Goal: Transaction & Acquisition: Purchase product/service

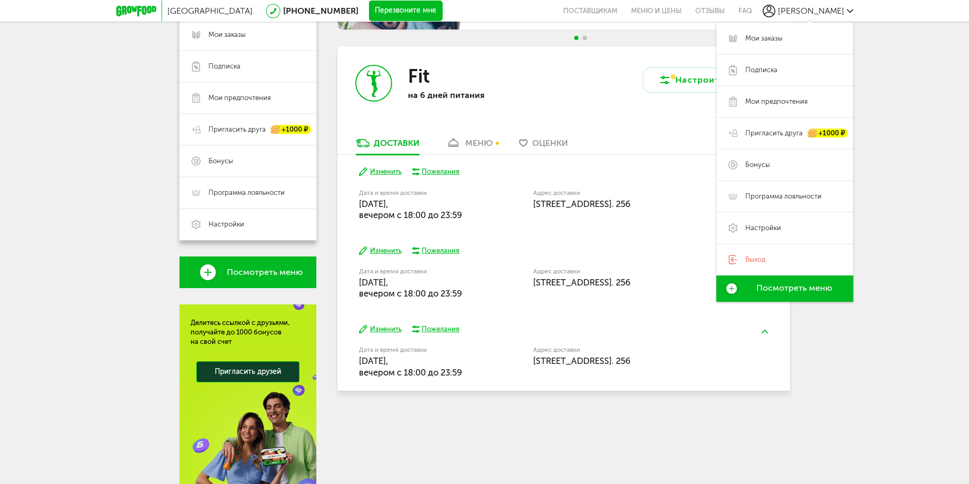
scroll to position [158, 0]
click at [922, 268] on div "Москва [PHONE_NUMBER] Перезвоните мне поставщикам Меню и цены Отзывы FAQ [PERSO…" at bounding box center [484, 184] width 969 height 684
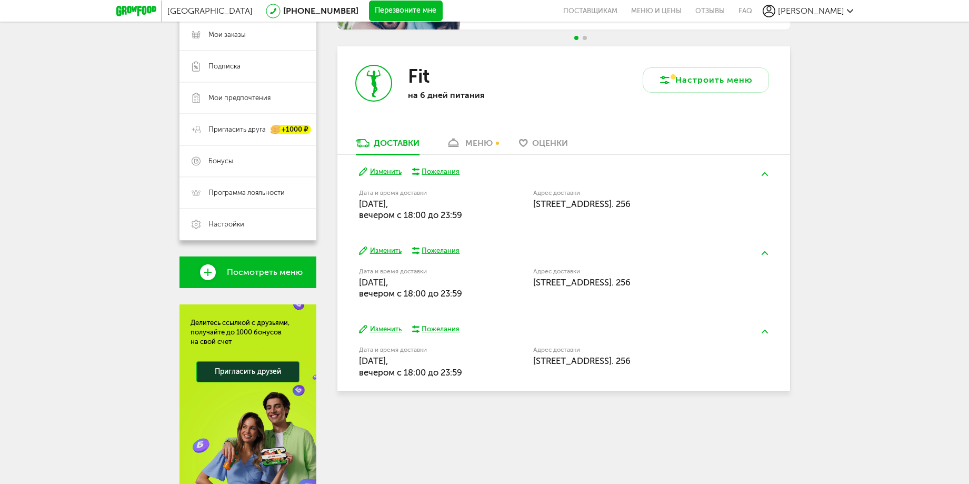
click at [930, 133] on div "Москва [PHONE_NUMBER] Перезвоните мне поставщикам Меню и цены Отзывы FAQ [PERSO…" at bounding box center [484, 184] width 969 height 684
click at [225, 157] on span "Бонусы" at bounding box center [221, 160] width 25 height 9
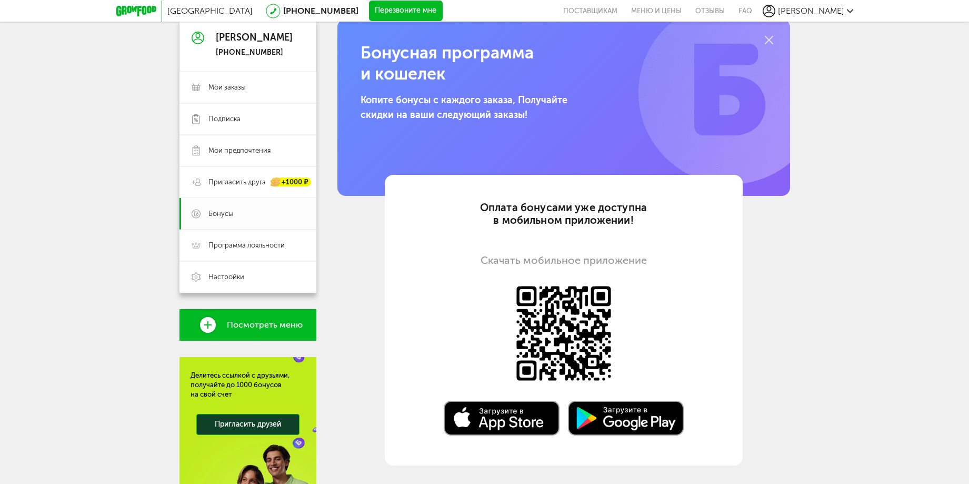
scroll to position [53, 0]
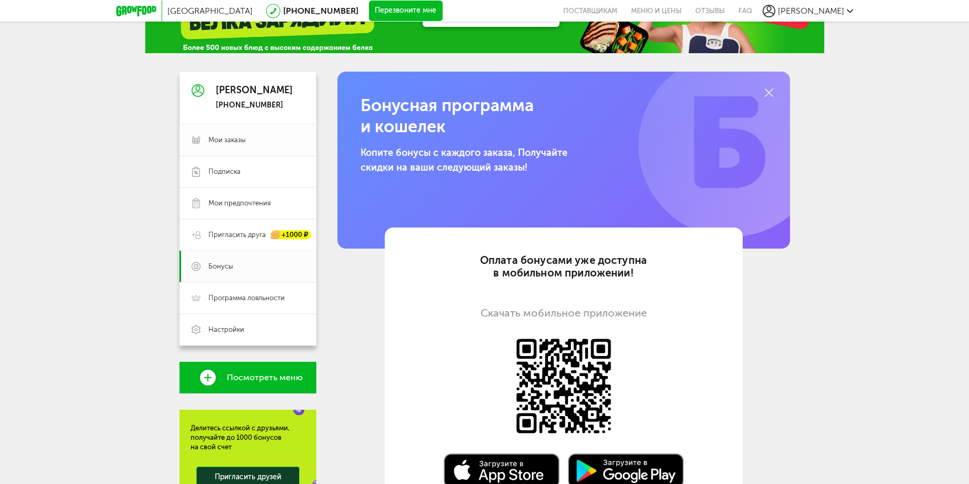
click at [217, 132] on link "Мои заказы" at bounding box center [248, 140] width 137 height 32
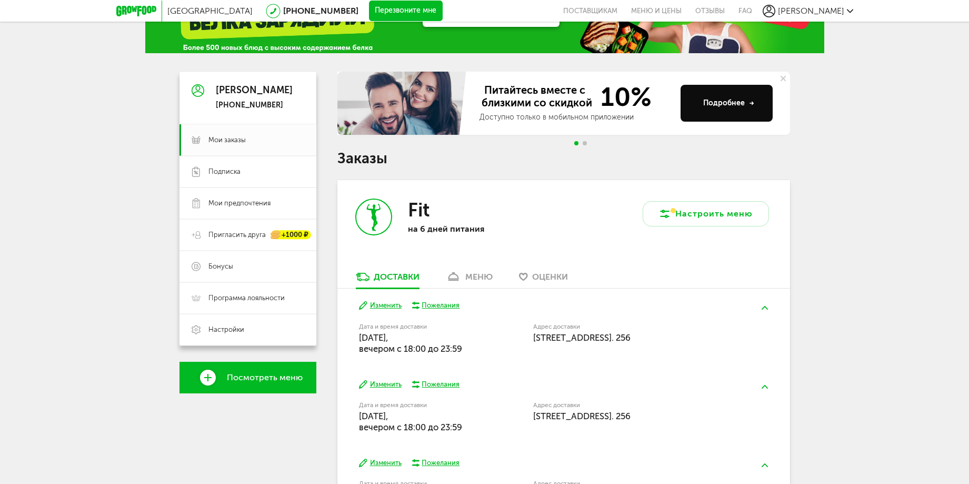
click at [478, 279] on div "меню" at bounding box center [478, 277] width 27 height 10
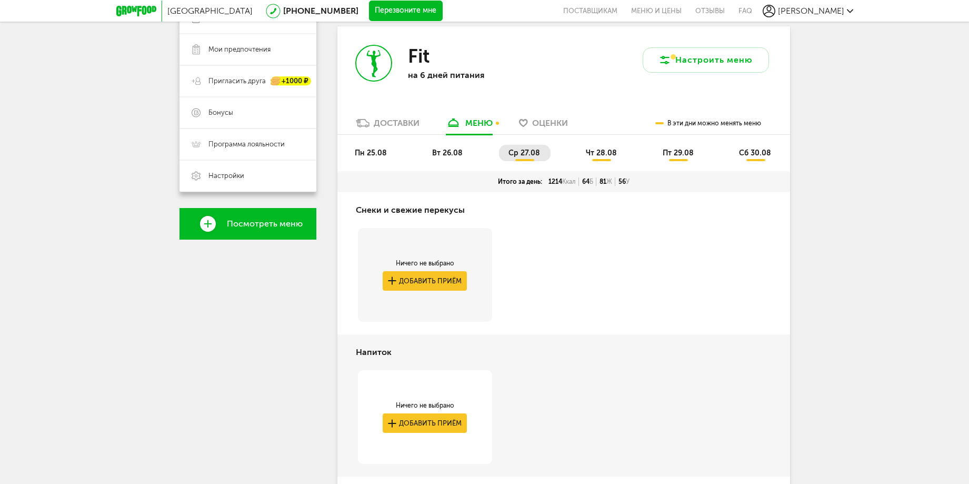
scroll to position [101, 0]
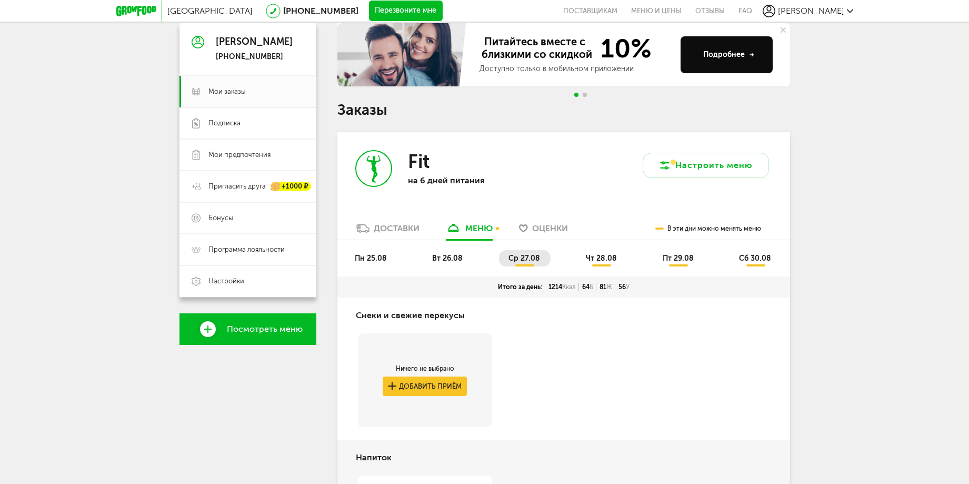
click at [369, 257] on span "пн 25.08" at bounding box center [371, 258] width 32 height 9
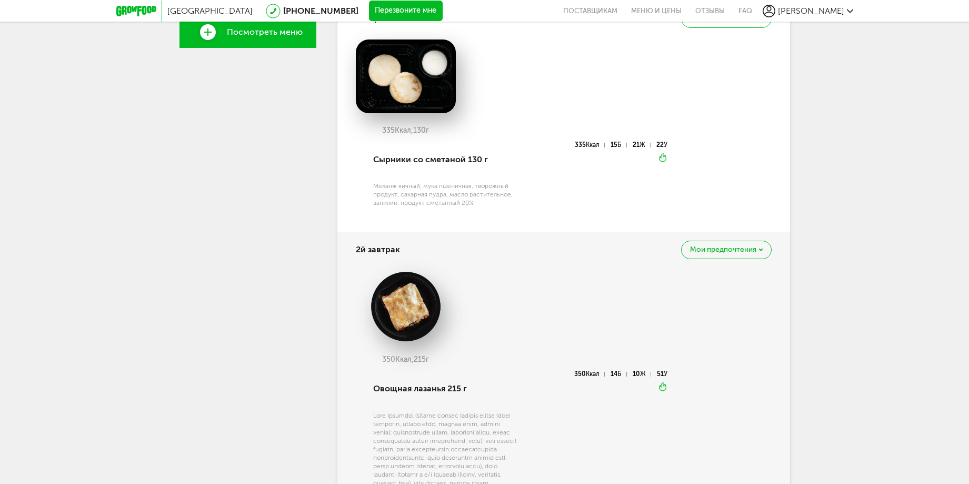
scroll to position [135, 0]
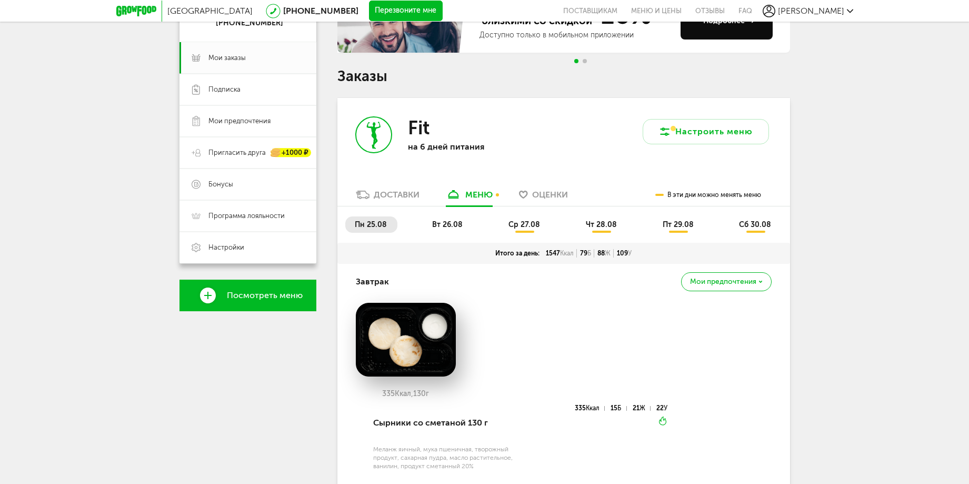
click at [441, 221] on span "вт 26.08" at bounding box center [447, 224] width 31 height 9
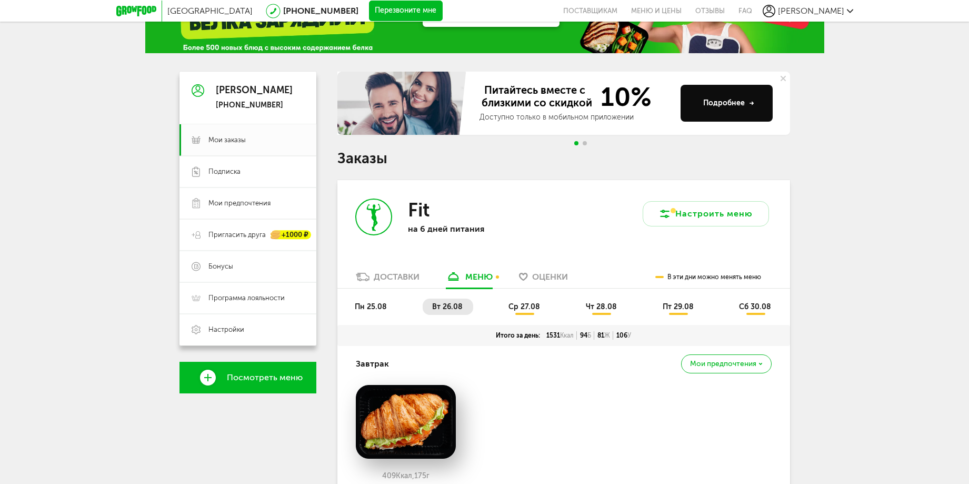
scroll to position [158, 0]
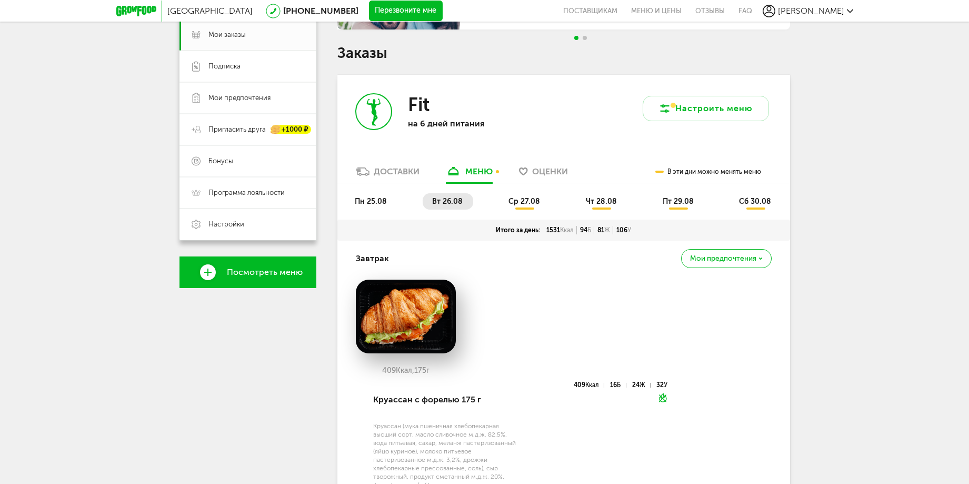
click at [525, 196] on li "ср 27.08" at bounding box center [525, 201] width 52 height 16
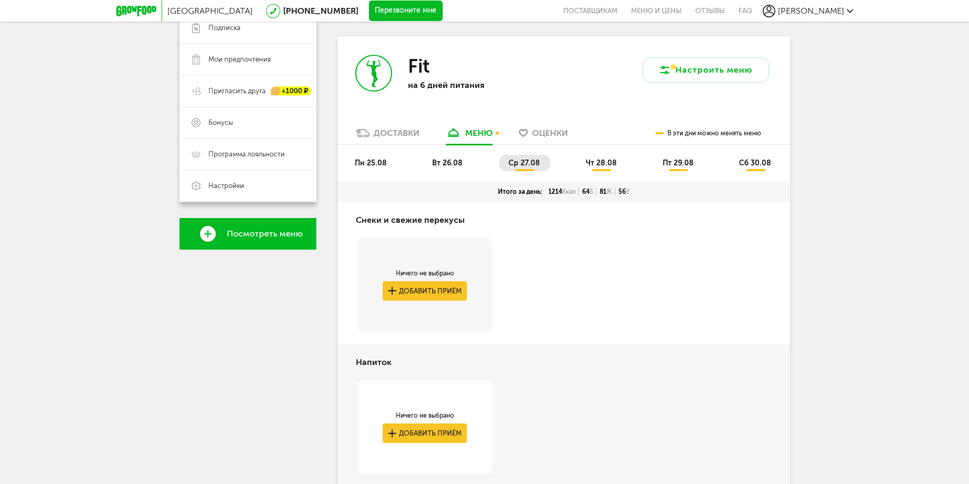
scroll to position [0, 0]
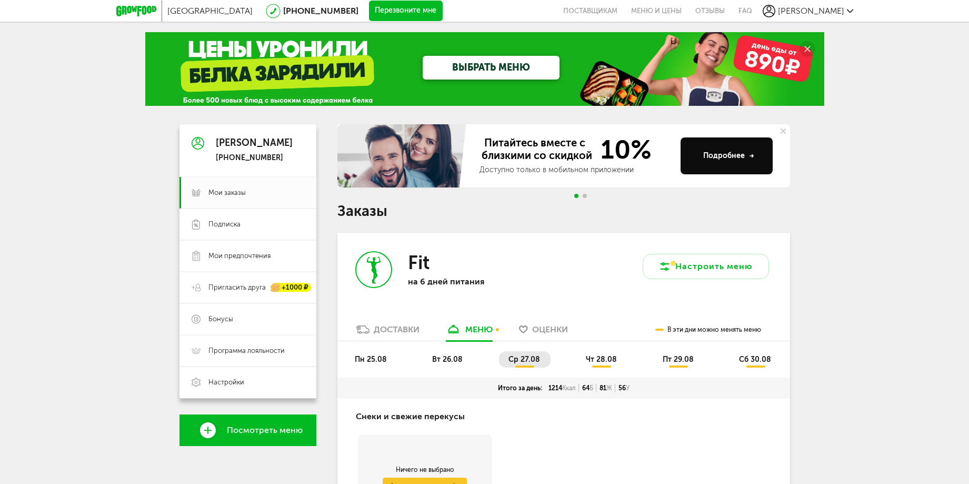
click at [603, 357] on span "чт 28.08" at bounding box center [601, 359] width 31 height 9
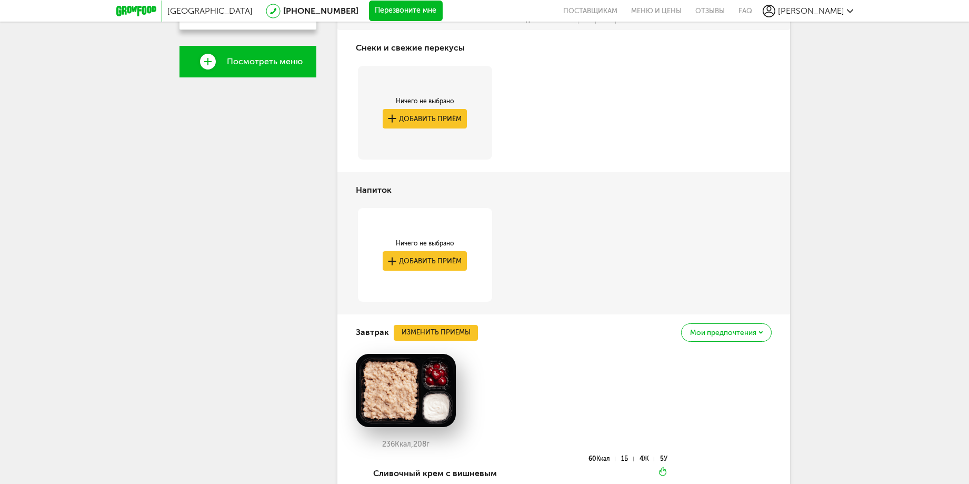
scroll to position [102, 0]
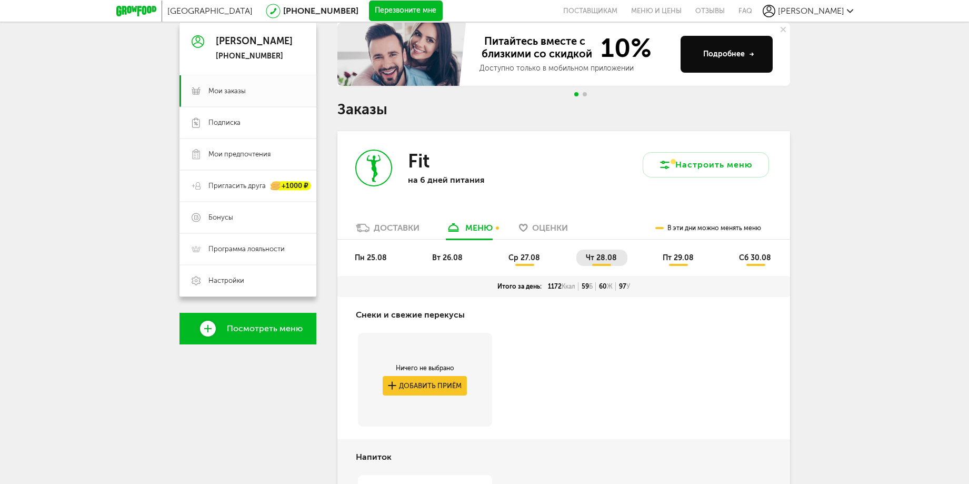
click at [602, 256] on span "чт 28.08" at bounding box center [601, 257] width 31 height 9
click at [361, 261] on span "пн 25.08" at bounding box center [371, 257] width 32 height 9
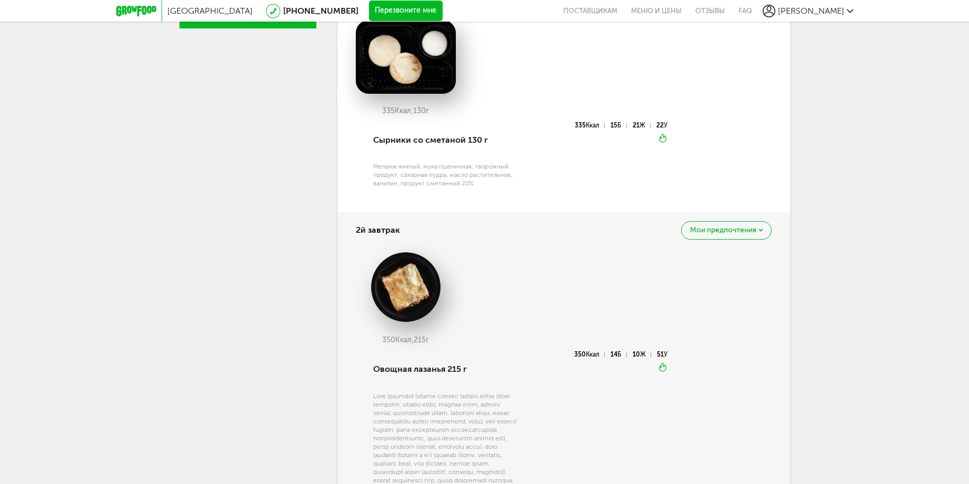
scroll to position [733, 0]
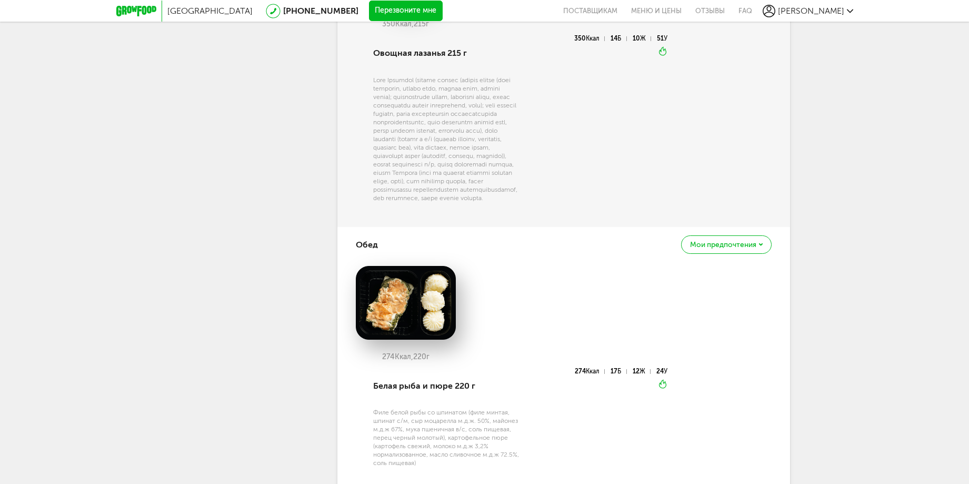
click at [739, 249] on span "Мои предпочтения" at bounding box center [723, 244] width 66 height 7
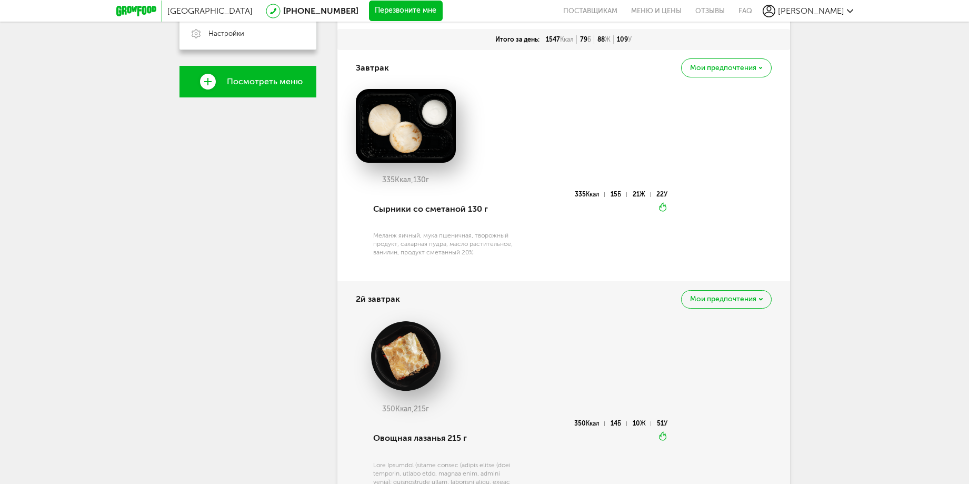
scroll to position [296, 0]
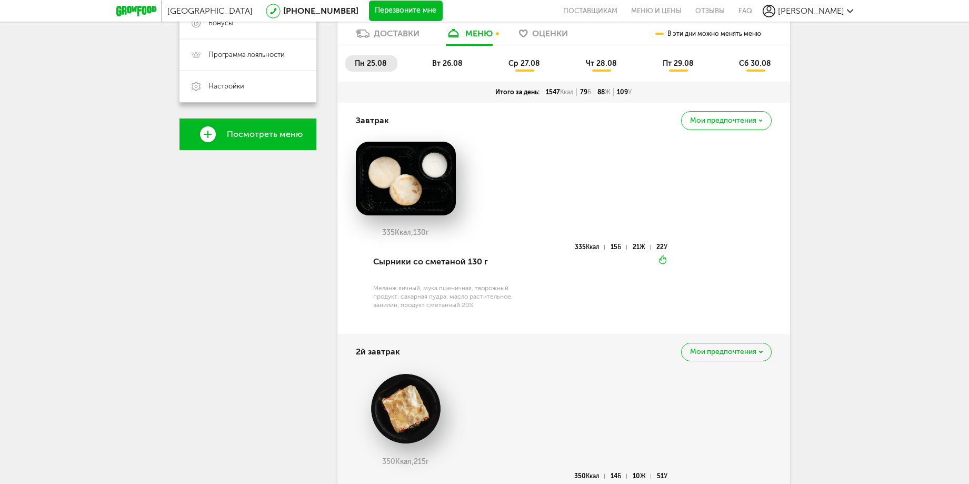
click at [443, 59] on span "вт 26.08" at bounding box center [447, 63] width 31 height 9
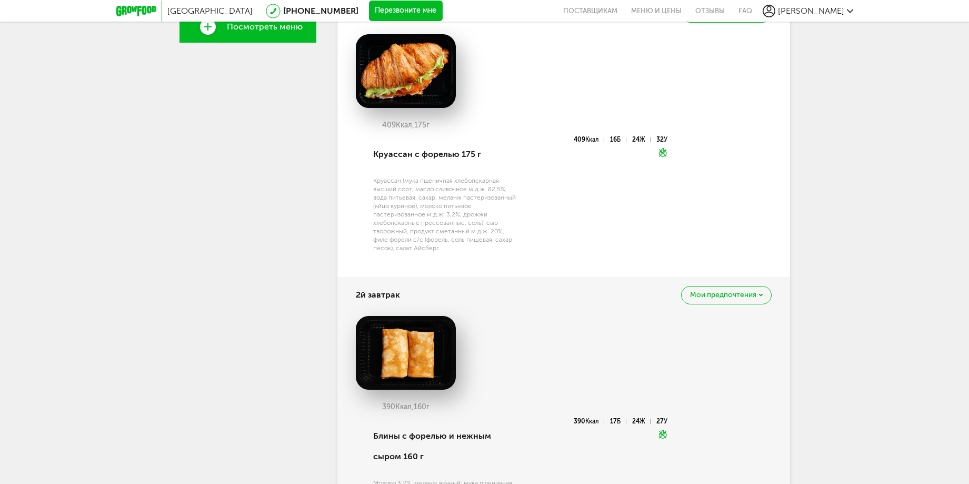
scroll to position [140, 0]
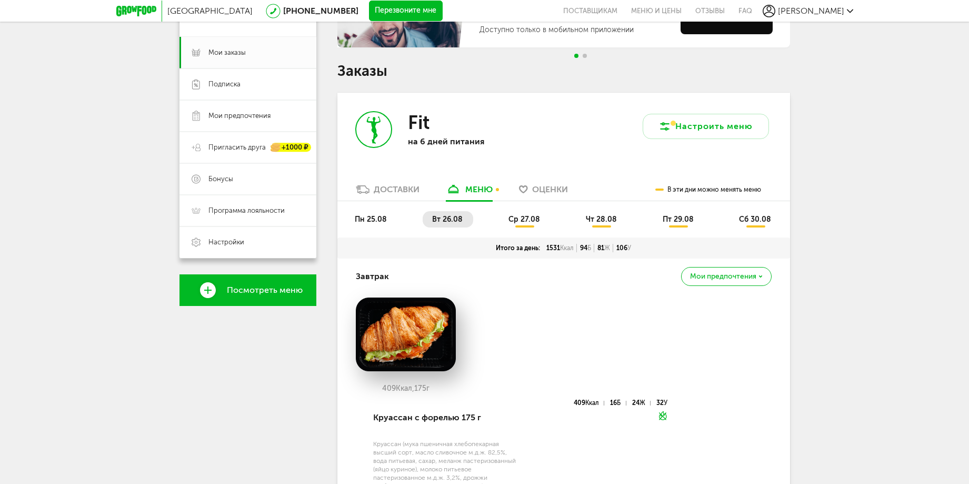
click at [529, 221] on span "ср 27.08" at bounding box center [525, 219] width 32 height 9
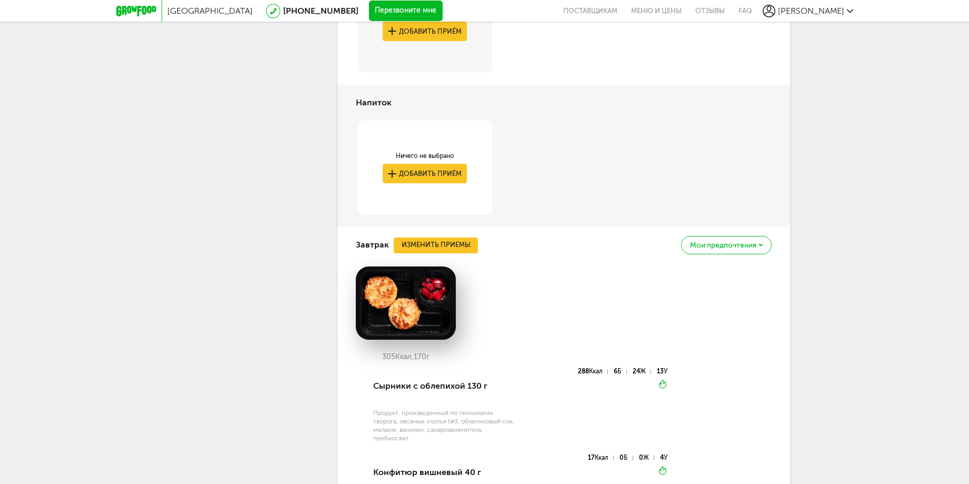
scroll to position [719, 0]
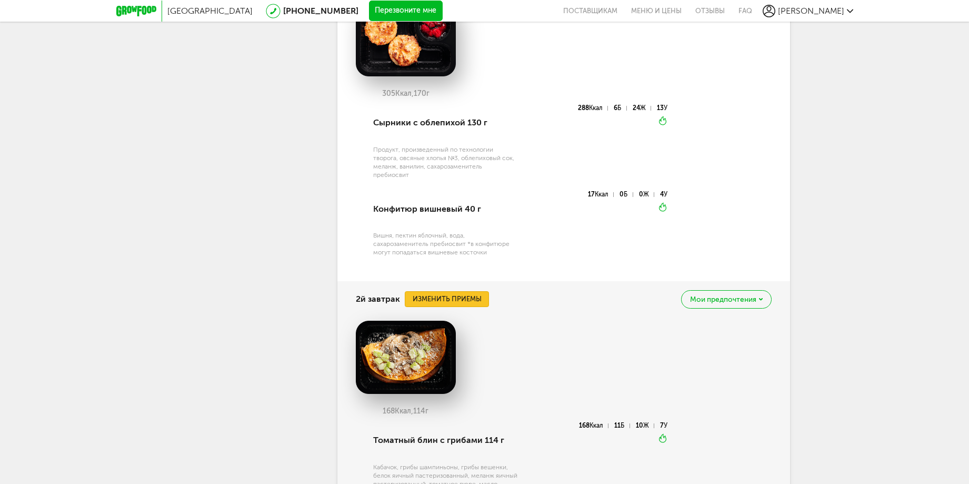
click at [451, 299] on button "Изменить приемы" at bounding box center [447, 299] width 84 height 16
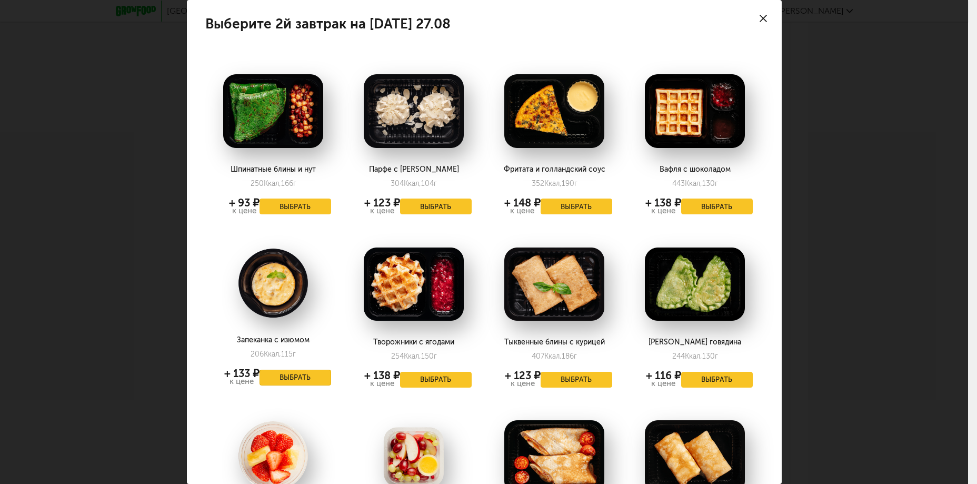
click at [299, 377] on button "Выбрать" at bounding box center [296, 378] width 72 height 16
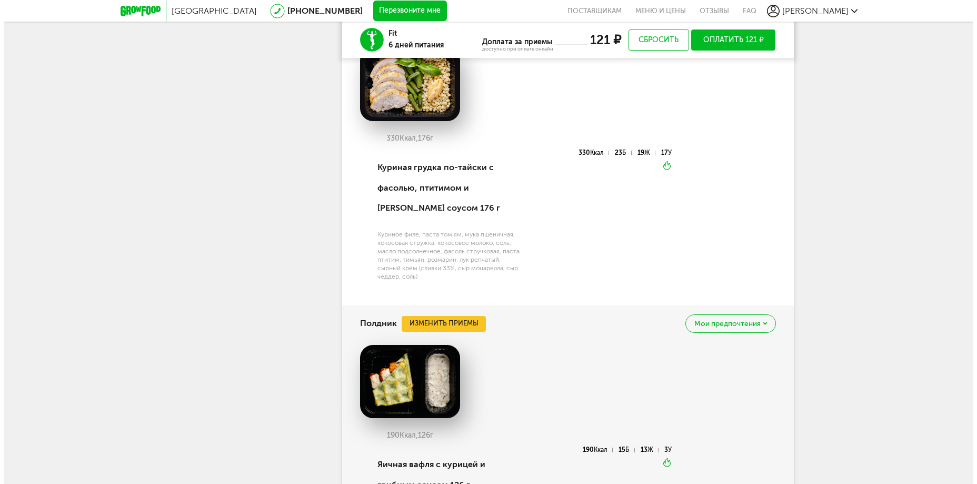
scroll to position [1456, 0]
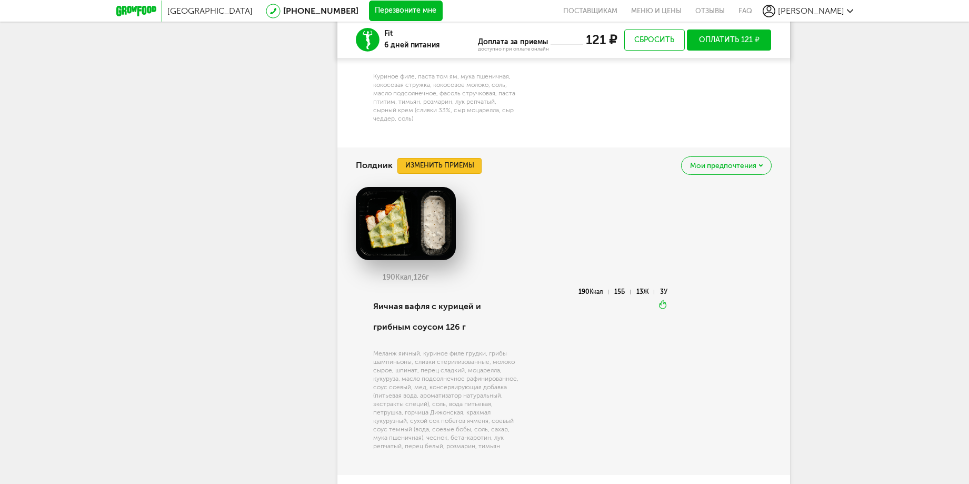
click at [434, 163] on button "Изменить приемы" at bounding box center [440, 166] width 84 height 16
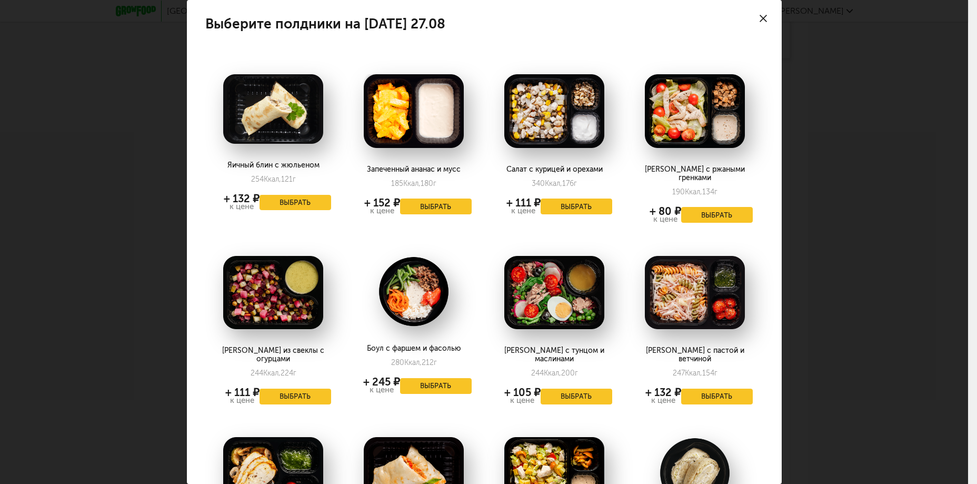
scroll to position [105, 0]
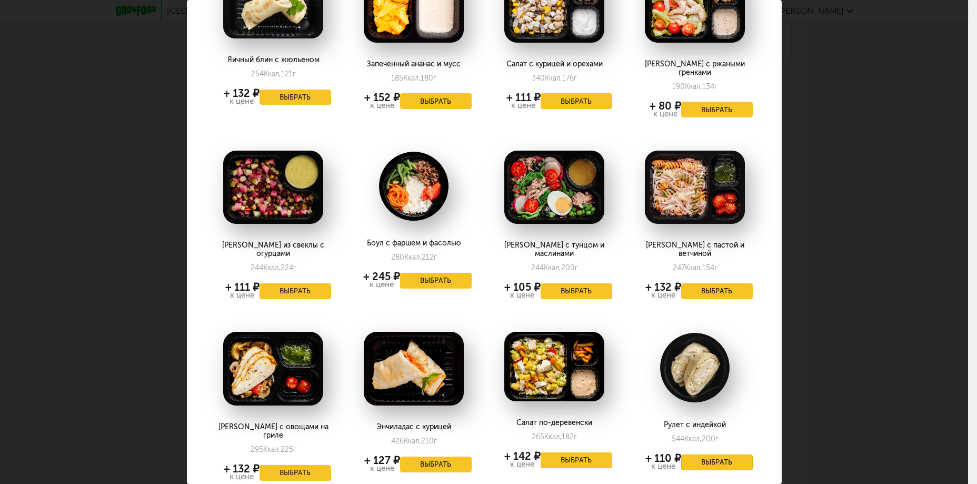
click at [703, 454] on button "Выбрать" at bounding box center [717, 462] width 72 height 16
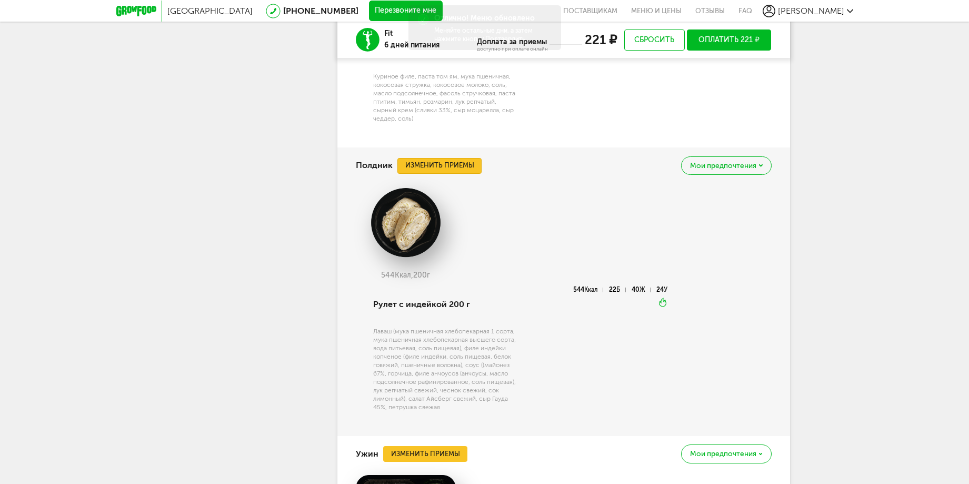
click at [451, 162] on button "Изменить приемы" at bounding box center [440, 166] width 84 height 16
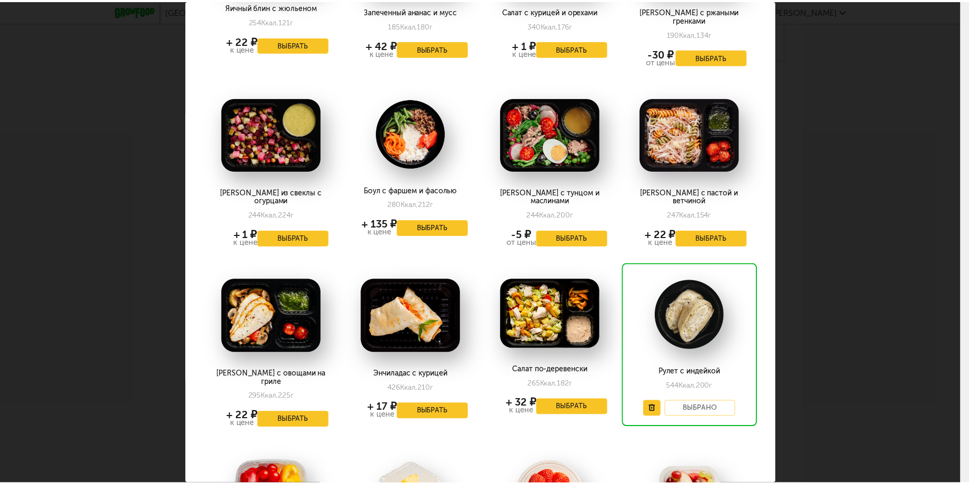
scroll to position [0, 0]
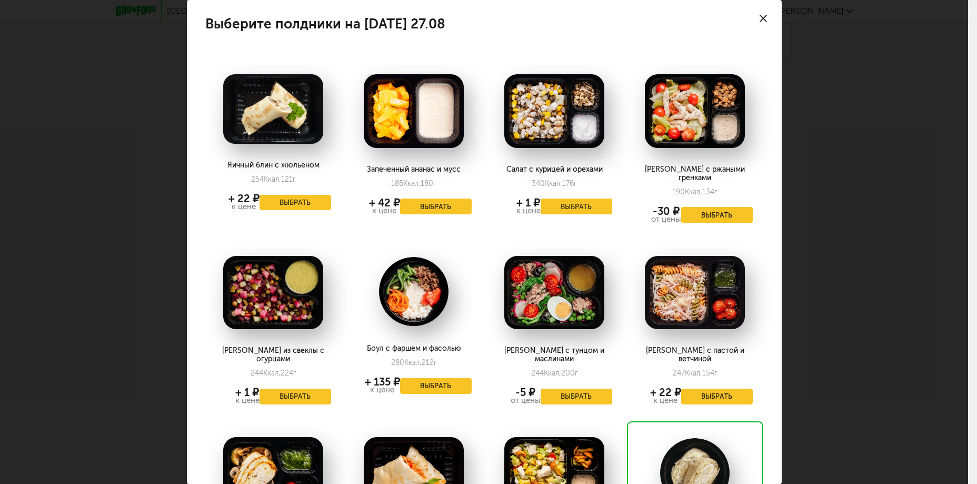
click at [760, 19] on icon at bounding box center [763, 18] width 7 height 7
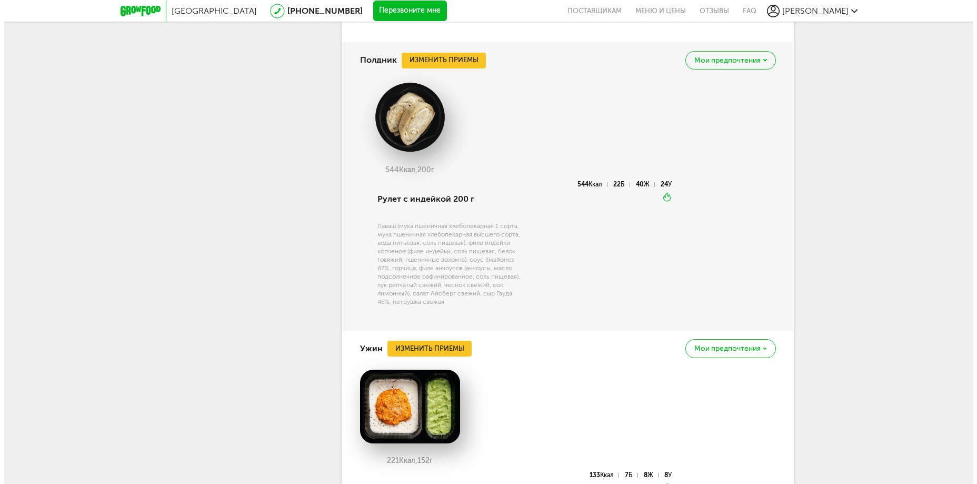
scroll to position [1509, 0]
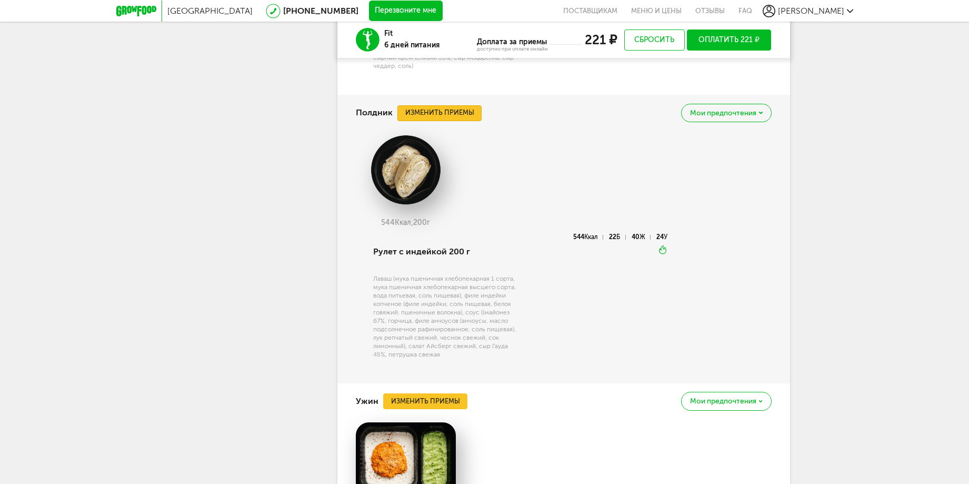
click at [450, 114] on button "Изменить приемы" at bounding box center [440, 113] width 84 height 16
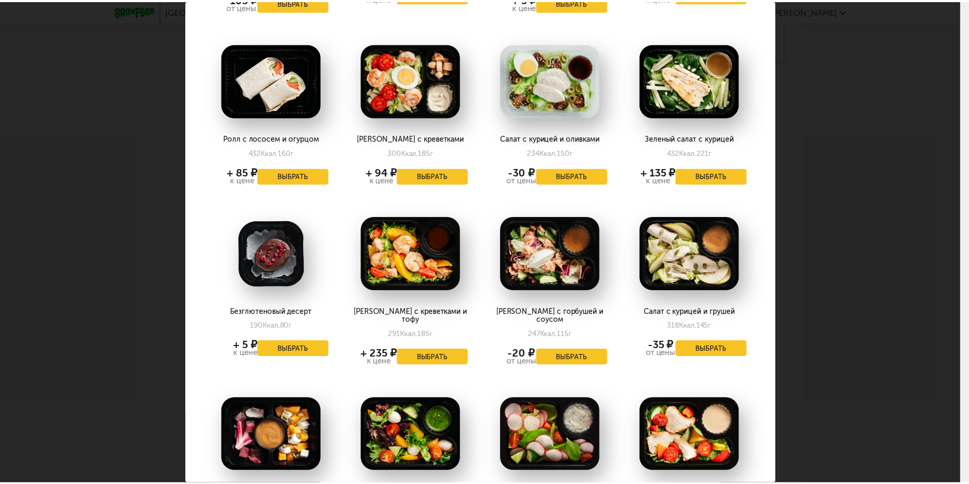
scroll to position [1735, 0]
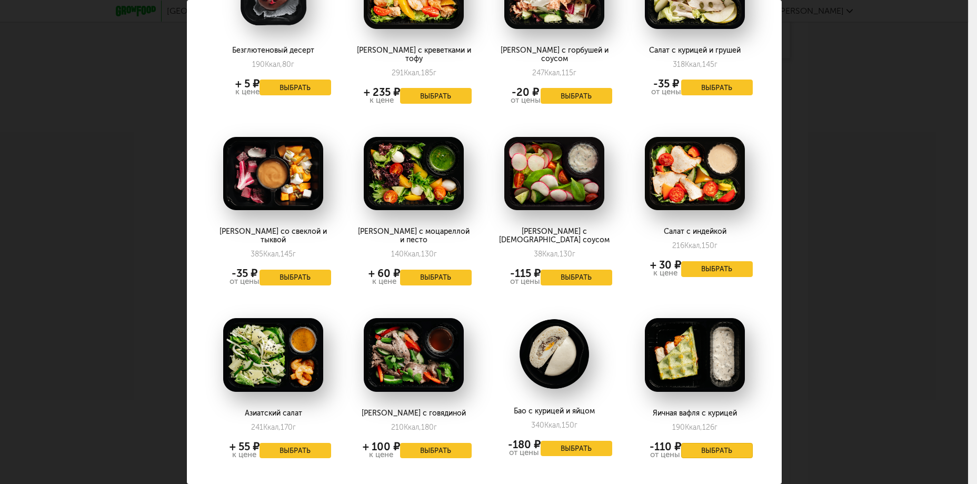
click at [713, 443] on button "Выбрать" at bounding box center [717, 451] width 72 height 16
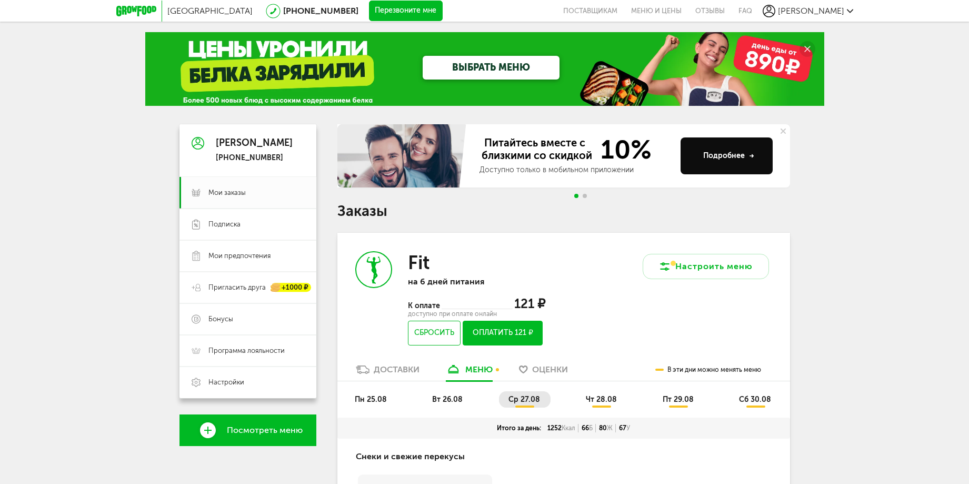
scroll to position [105, 0]
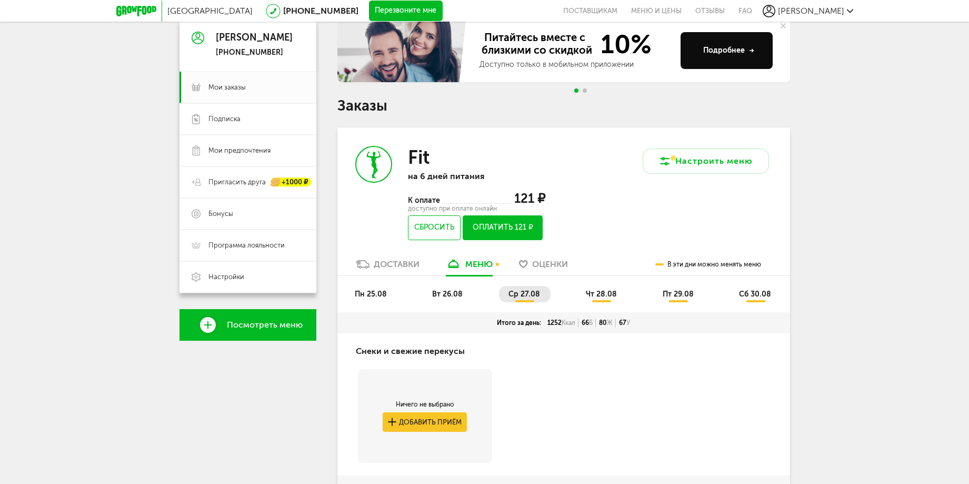
click at [607, 293] on span "чт 28.08" at bounding box center [601, 294] width 31 height 9
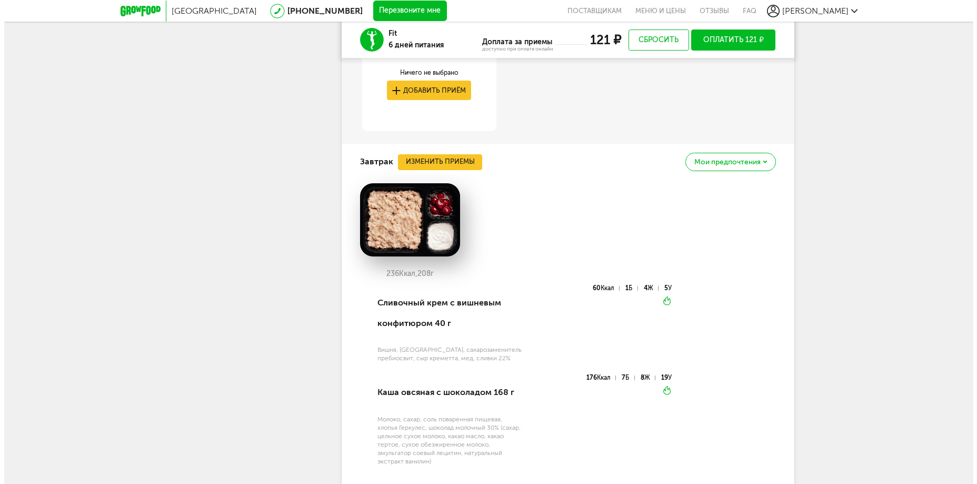
scroll to position [842, 0]
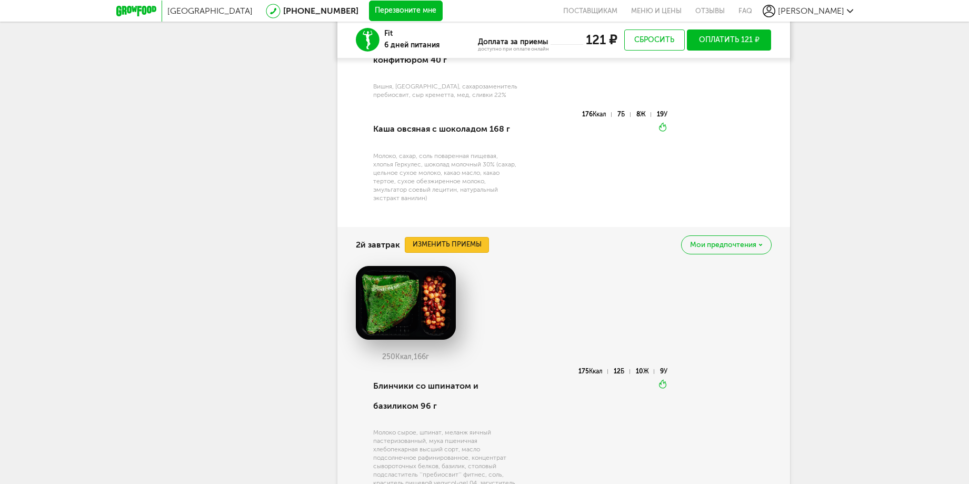
click at [468, 240] on button "Изменить приемы" at bounding box center [447, 245] width 84 height 16
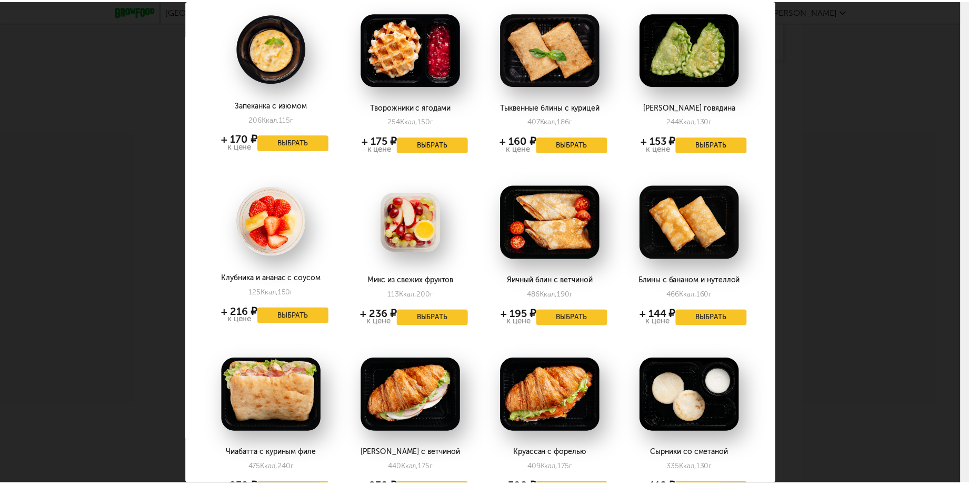
scroll to position [183, 0]
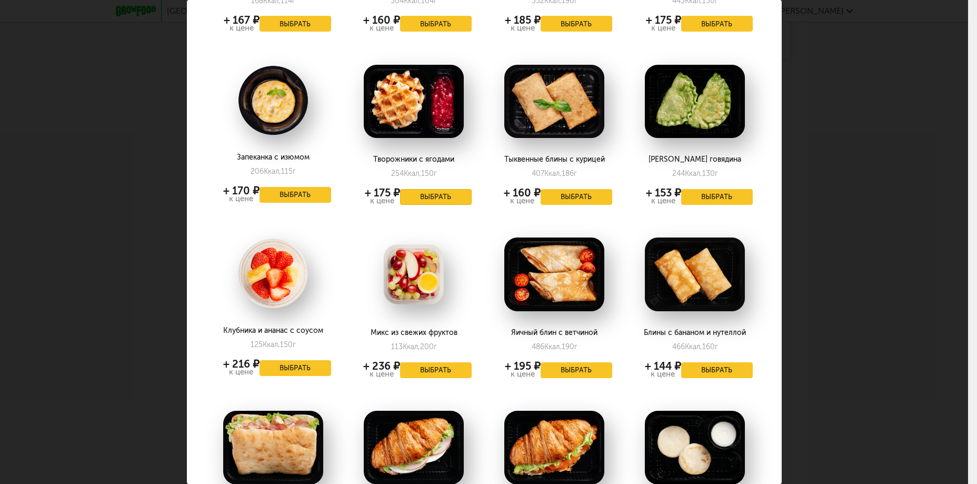
click at [429, 197] on button "Выбрать" at bounding box center [436, 197] width 72 height 16
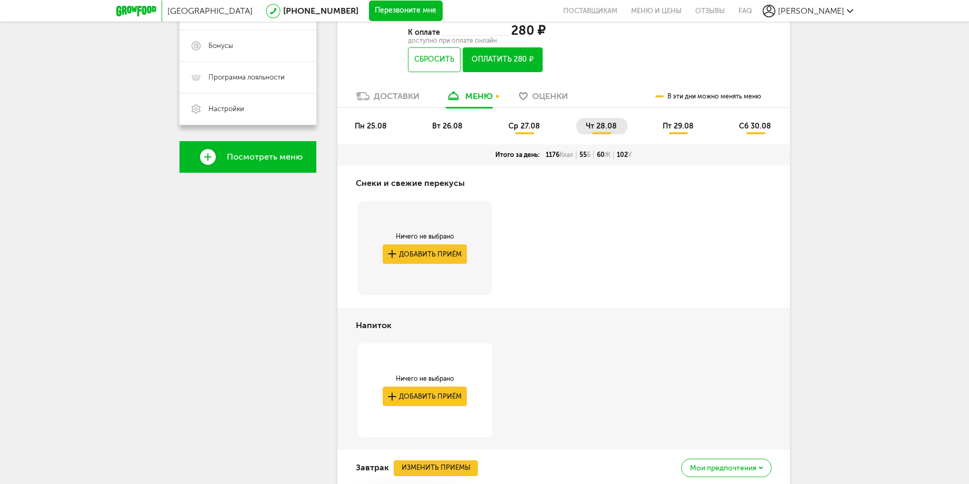
scroll to position [0, 0]
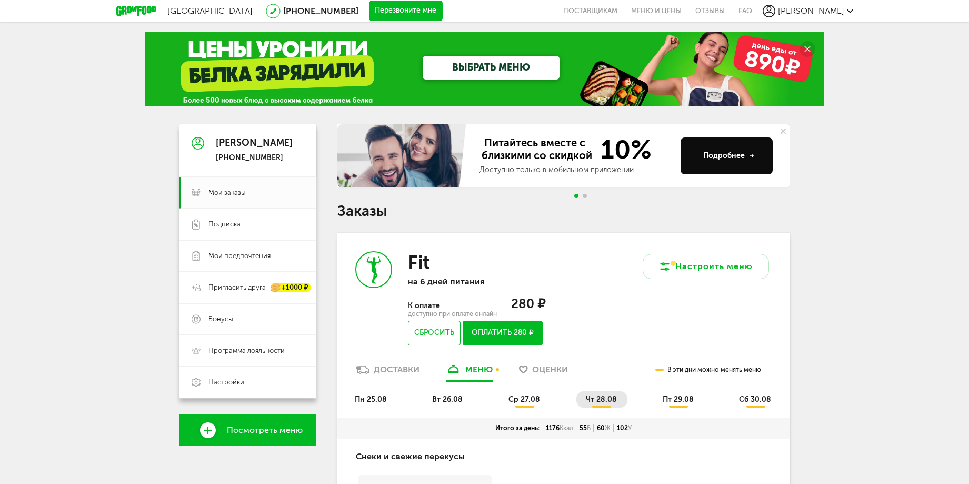
click at [678, 402] on span "пт 29.08" at bounding box center [678, 399] width 31 height 9
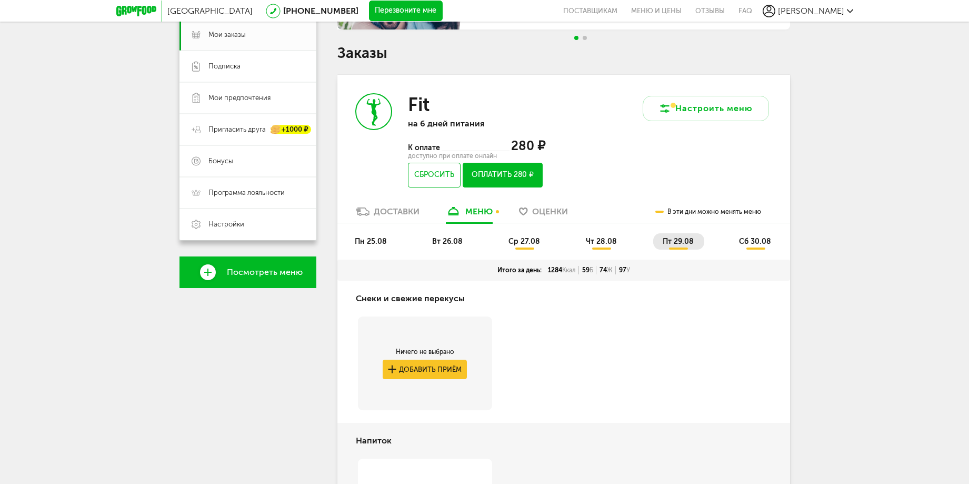
scroll to position [211, 0]
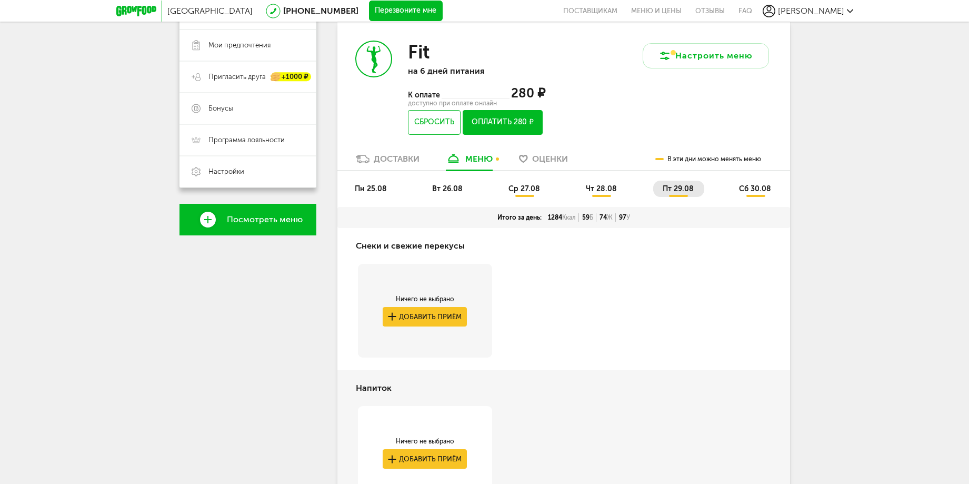
click at [603, 191] on span "чт 28.08" at bounding box center [601, 188] width 31 height 9
click at [517, 182] on li "ср 27.08" at bounding box center [525, 189] width 52 height 16
click at [440, 186] on span "вт 26.08" at bounding box center [447, 188] width 31 height 9
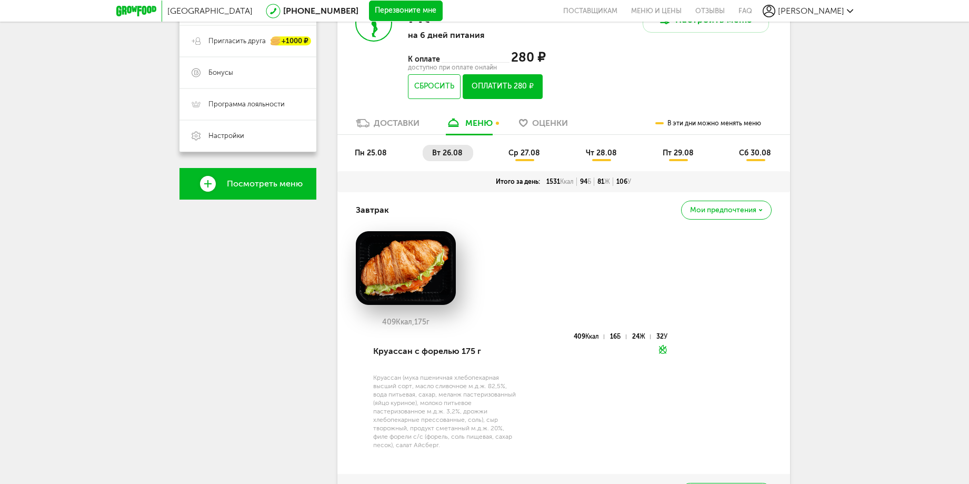
scroll to position [141, 0]
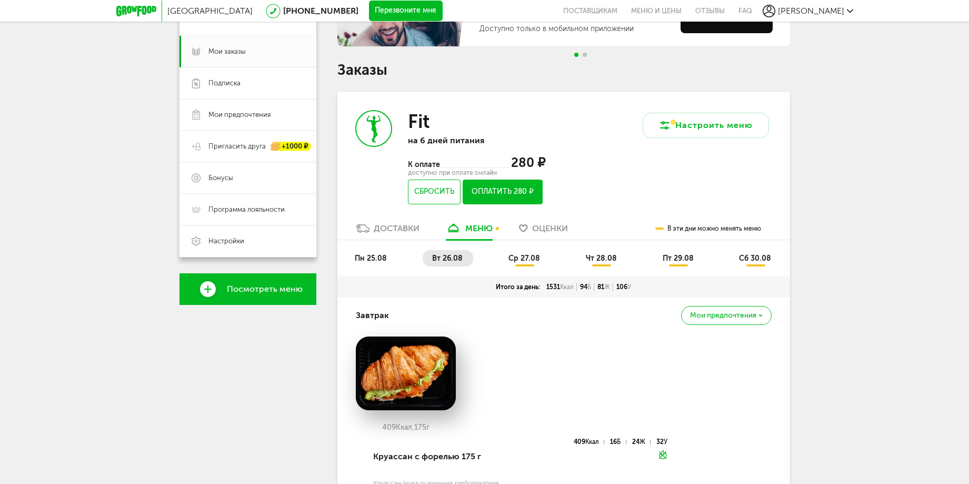
click at [601, 257] on span "чт 28.08" at bounding box center [601, 258] width 31 height 9
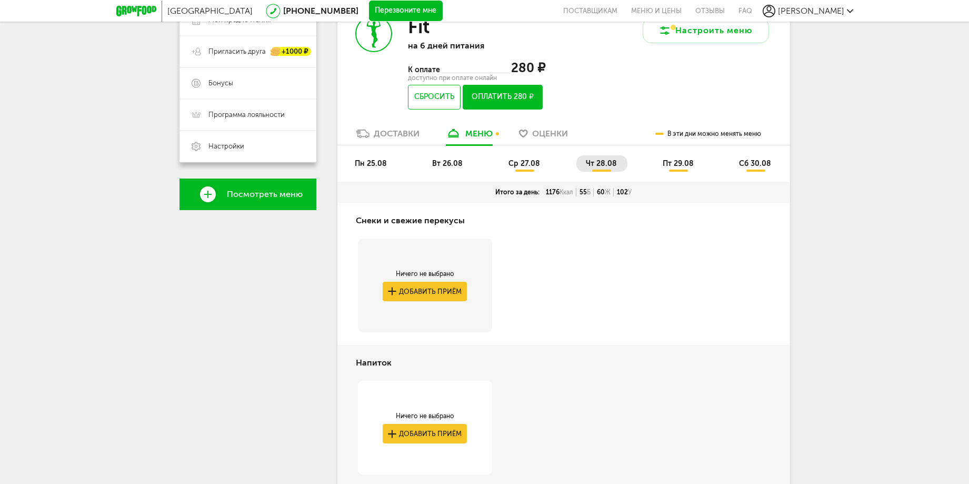
scroll to position [183, 0]
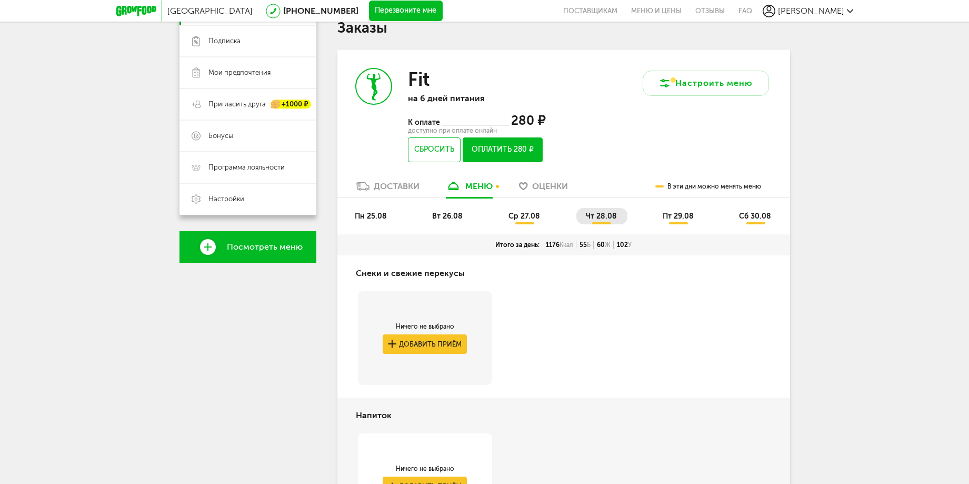
click at [672, 215] on span "пт 29.08" at bounding box center [678, 216] width 31 height 9
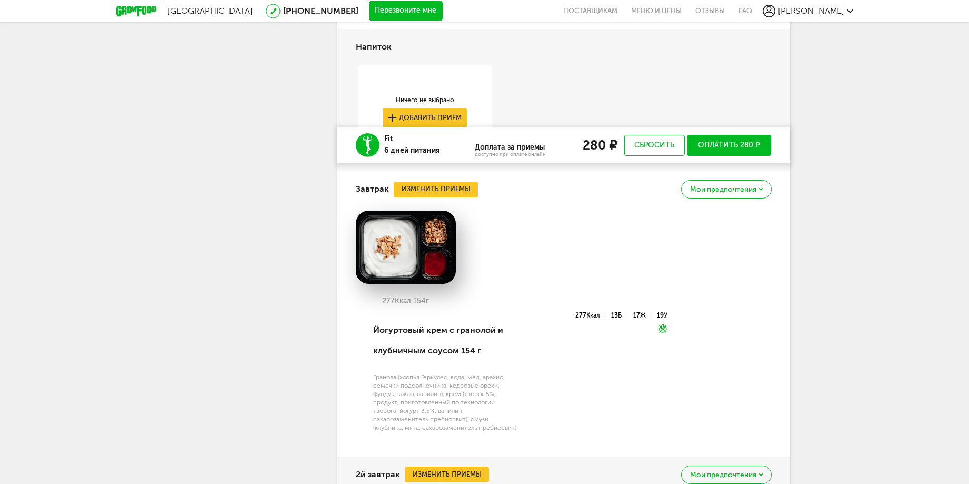
scroll to position [657, 0]
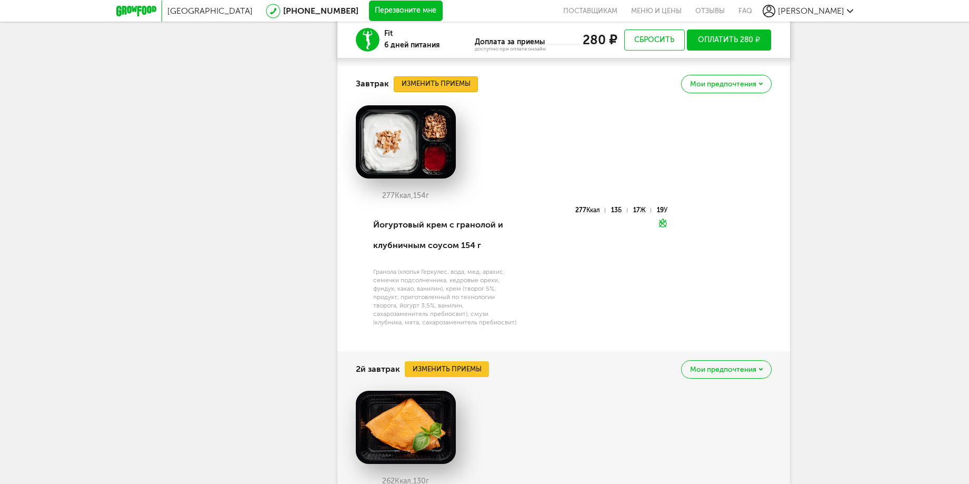
click at [448, 83] on button "Изменить приемы" at bounding box center [436, 84] width 84 height 16
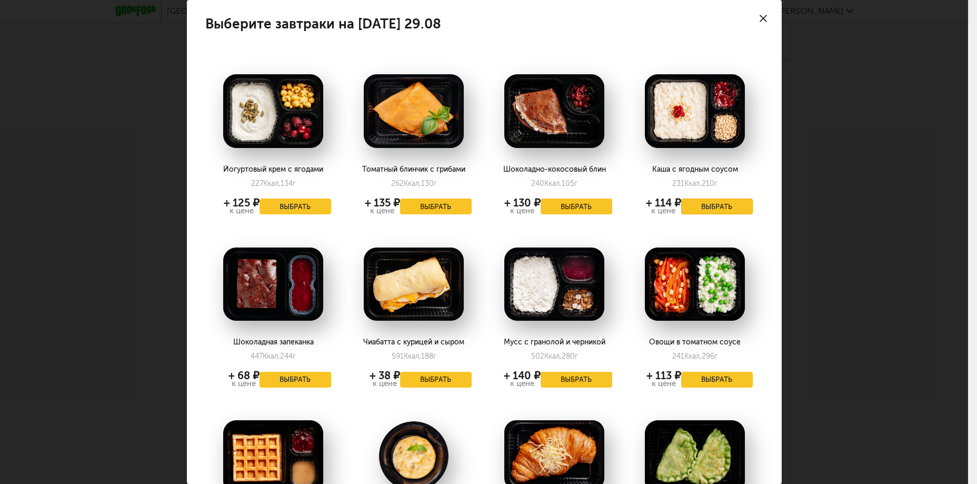
click at [711, 210] on button "Выбрать" at bounding box center [717, 206] width 72 height 16
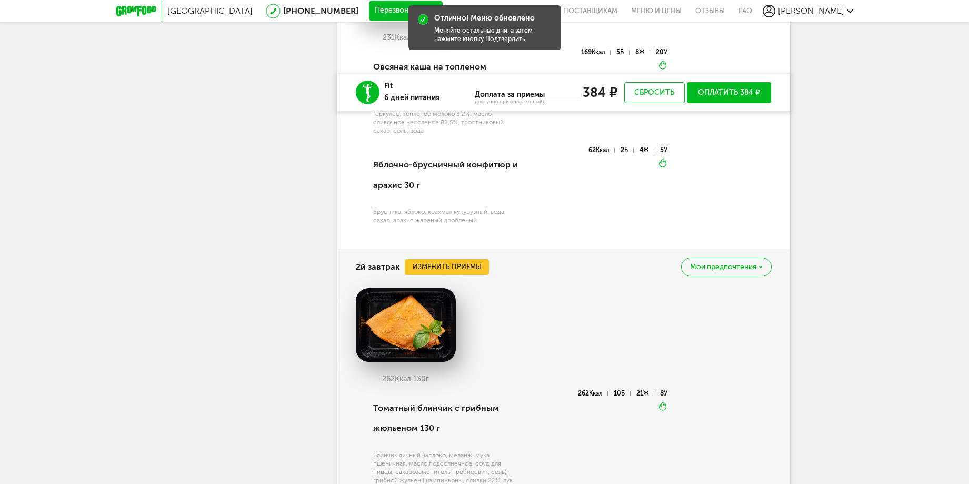
scroll to position [868, 0]
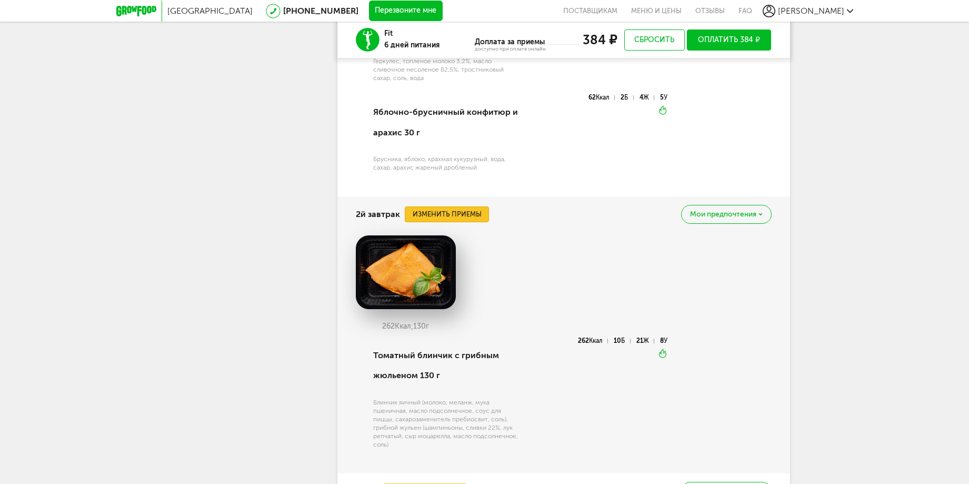
click at [450, 217] on button "Изменить приемы" at bounding box center [447, 214] width 84 height 16
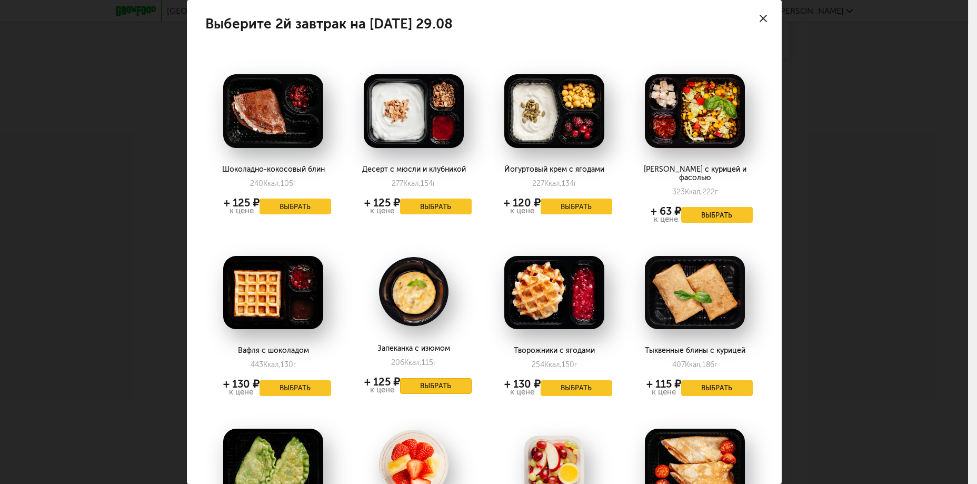
click at [434, 378] on button "Выбрать" at bounding box center [436, 386] width 72 height 16
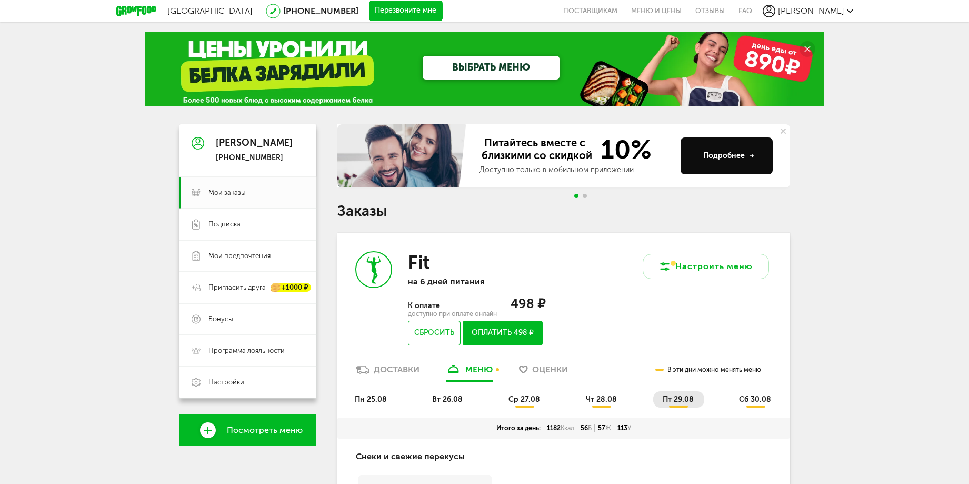
scroll to position [211, 0]
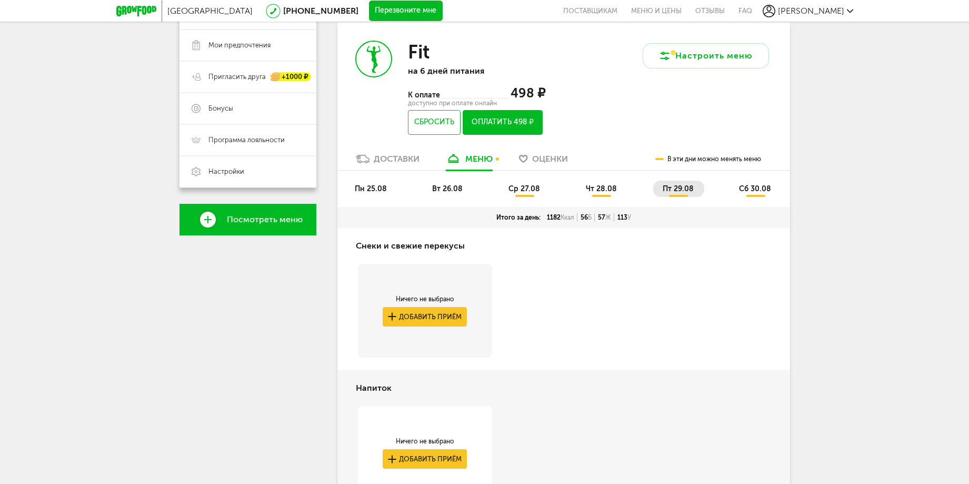
click at [682, 186] on span "пт 29.08" at bounding box center [678, 188] width 31 height 9
click at [755, 187] on span "сб 30.08" at bounding box center [755, 188] width 32 height 9
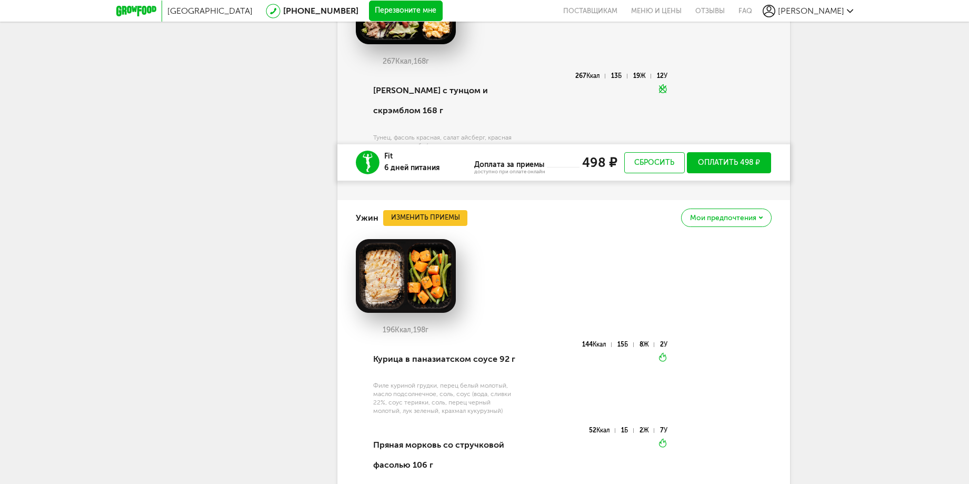
scroll to position [2018, 0]
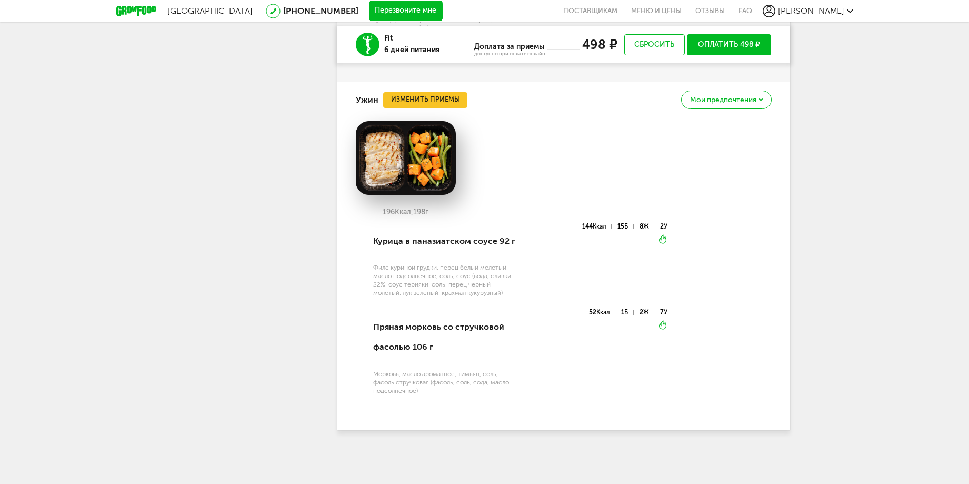
click at [752, 40] on button "Оплатить 498 ₽" at bounding box center [729, 44] width 85 height 21
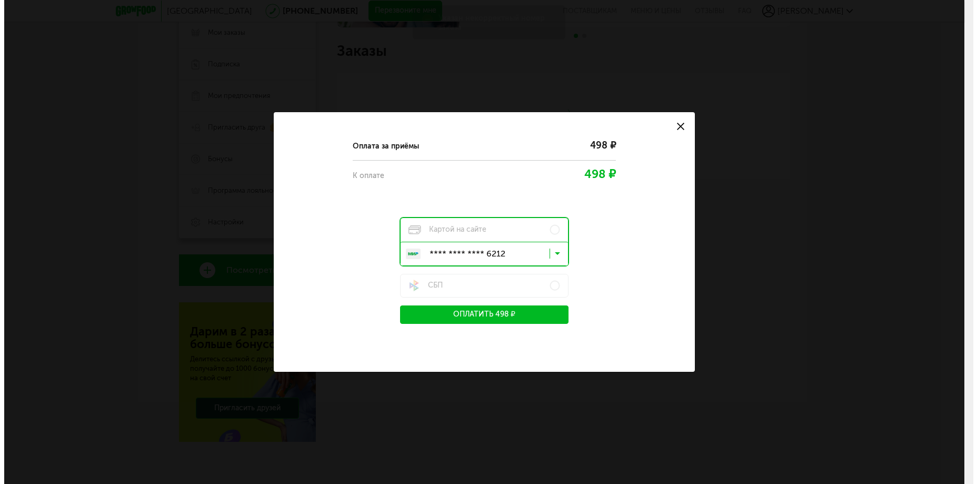
scroll to position [160, 0]
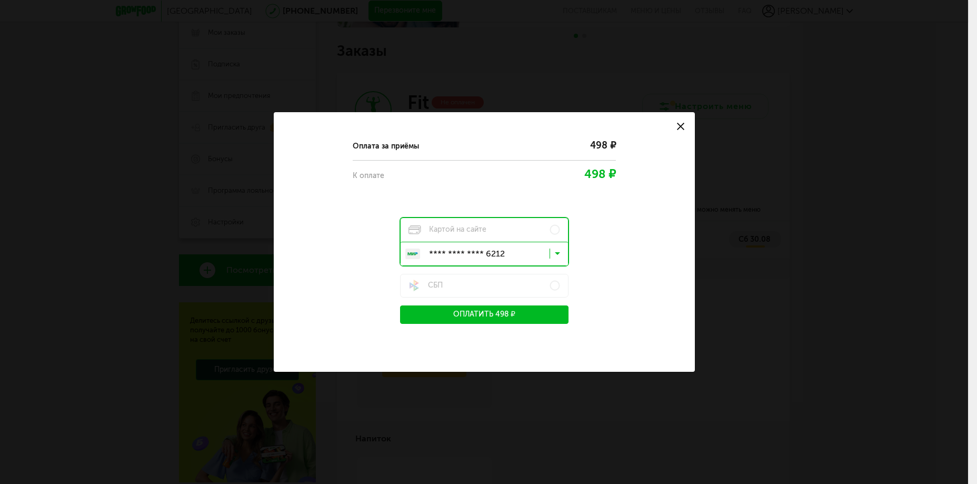
click at [555, 253] on icon at bounding box center [557, 256] width 5 height 11
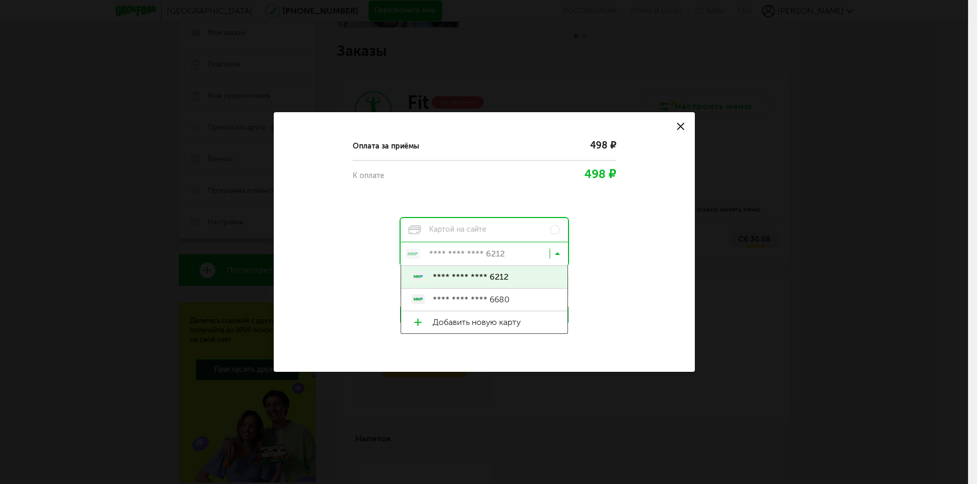
click at [555, 253] on icon at bounding box center [557, 256] width 5 height 11
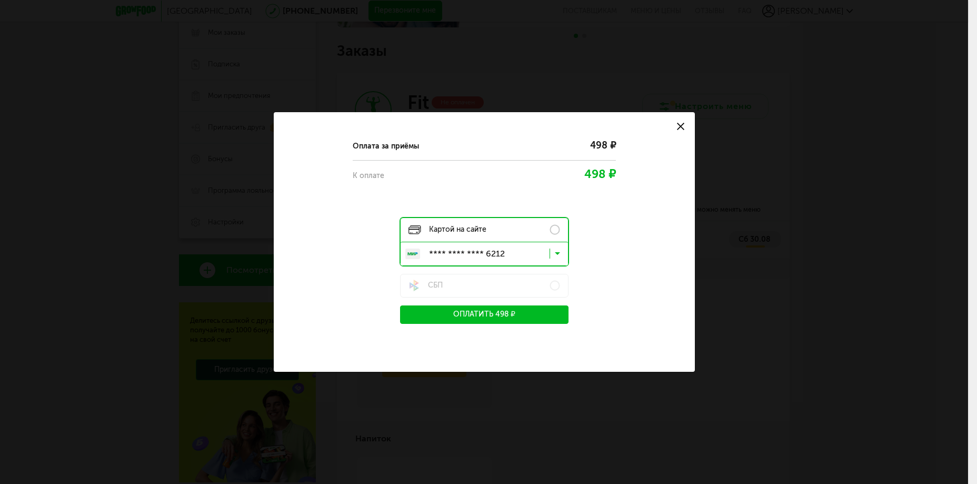
click at [516, 225] on label "Картой на сайте" at bounding box center [484, 230] width 167 height 24
click at [504, 315] on button "Оплатить 498 ₽" at bounding box center [484, 314] width 168 height 18
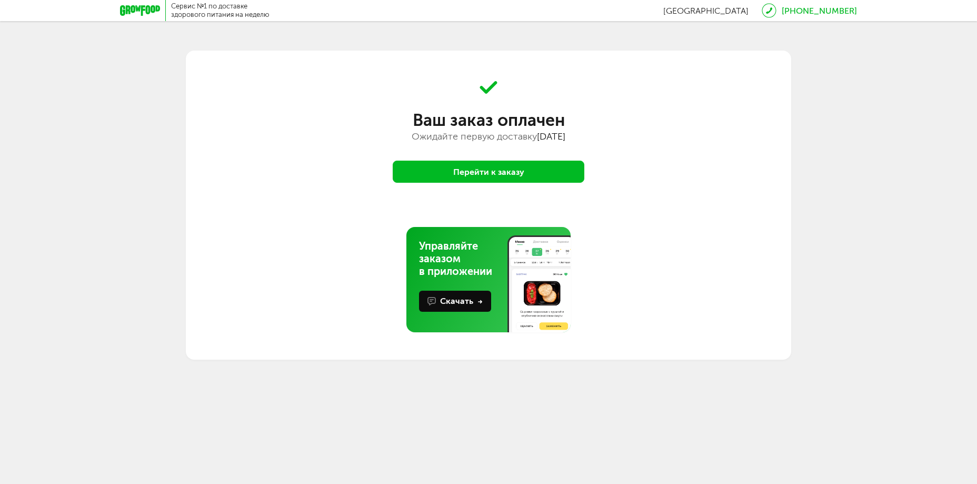
click at [508, 173] on button "Перейти к заказу" at bounding box center [489, 172] width 192 height 22
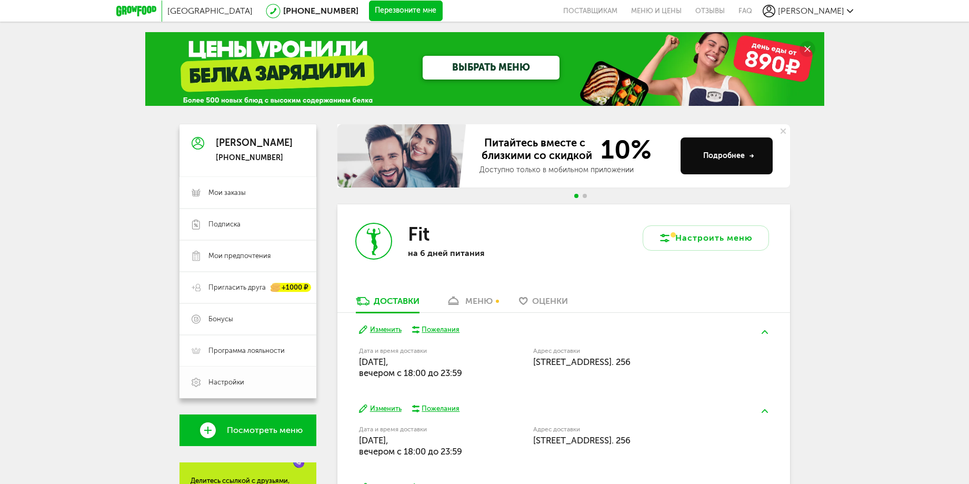
click at [222, 387] on link "Настройки" at bounding box center [248, 382] width 137 height 32
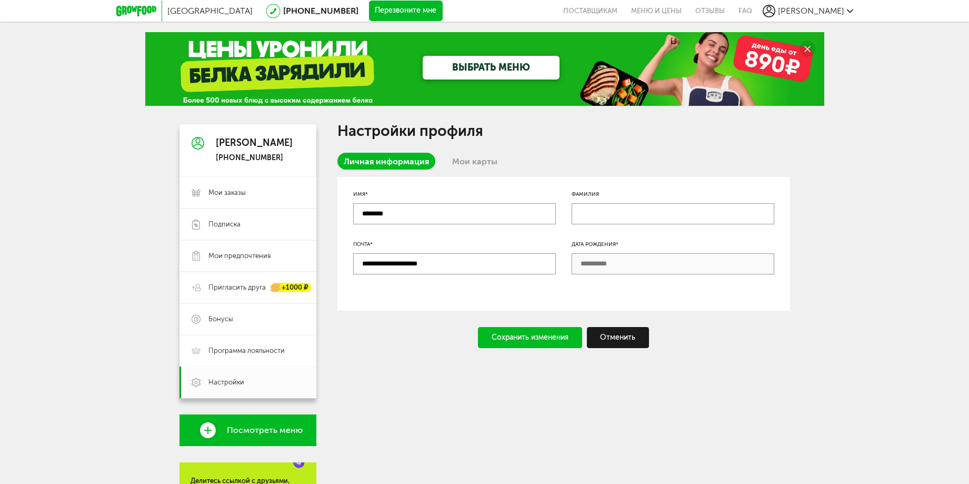
click at [477, 162] on link "Мои карты" at bounding box center [475, 161] width 58 height 17
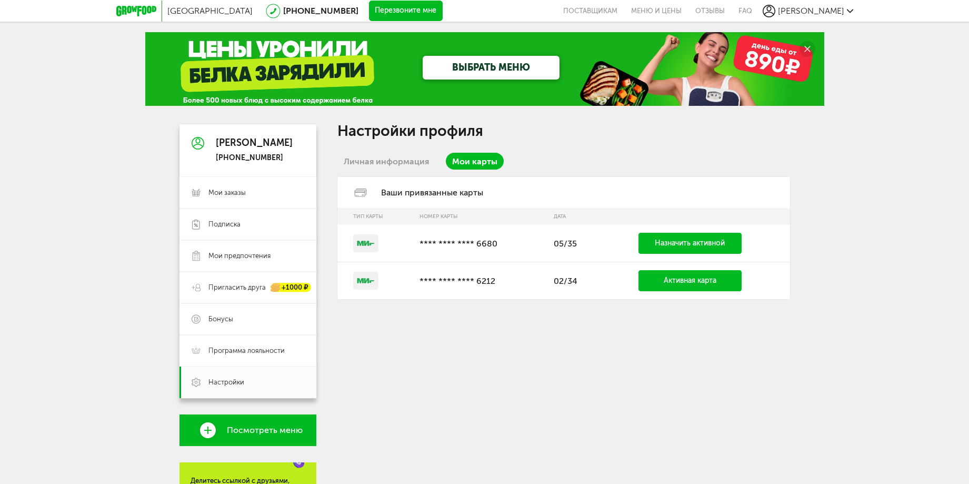
click at [667, 240] on link "Назначить активной" at bounding box center [690, 243] width 103 height 21
drag, startPoint x: 373, startPoint y: 285, endPoint x: 531, endPoint y: 303, distance: 158.9
click at [531, 303] on div "Настройки профиля Личная информация Мои карты Ваши привязанные карты Тип карты …" at bounding box center [563, 383] width 453 height 518
click at [234, 190] on span "Мои заказы" at bounding box center [227, 192] width 37 height 9
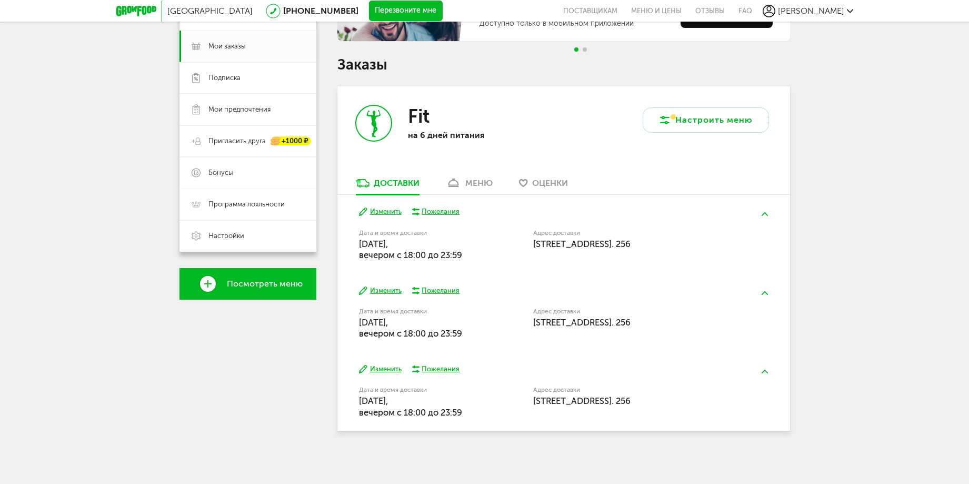
scroll to position [105, 0]
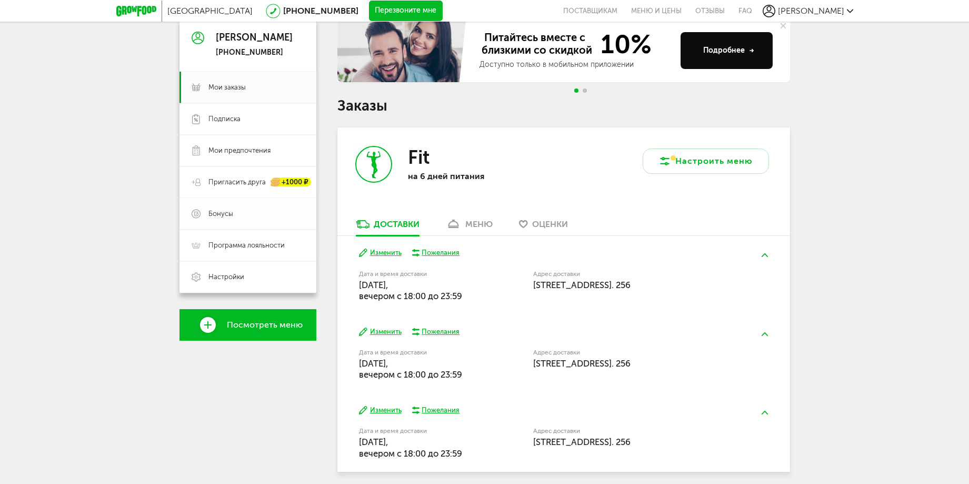
click at [229, 215] on span "Бонусы" at bounding box center [221, 213] width 25 height 9
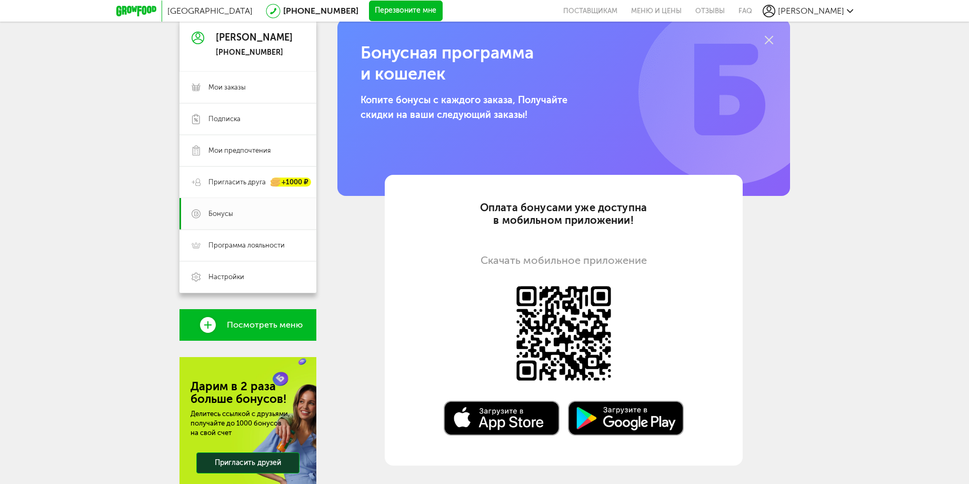
click at [228, 116] on span "Подписка" at bounding box center [225, 118] width 32 height 9
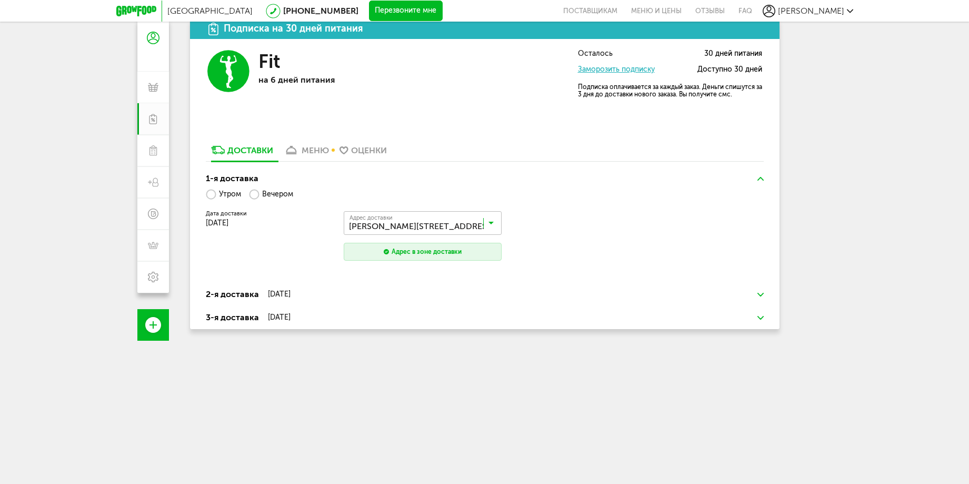
click at [316, 150] on div "меню" at bounding box center [315, 150] width 27 height 10
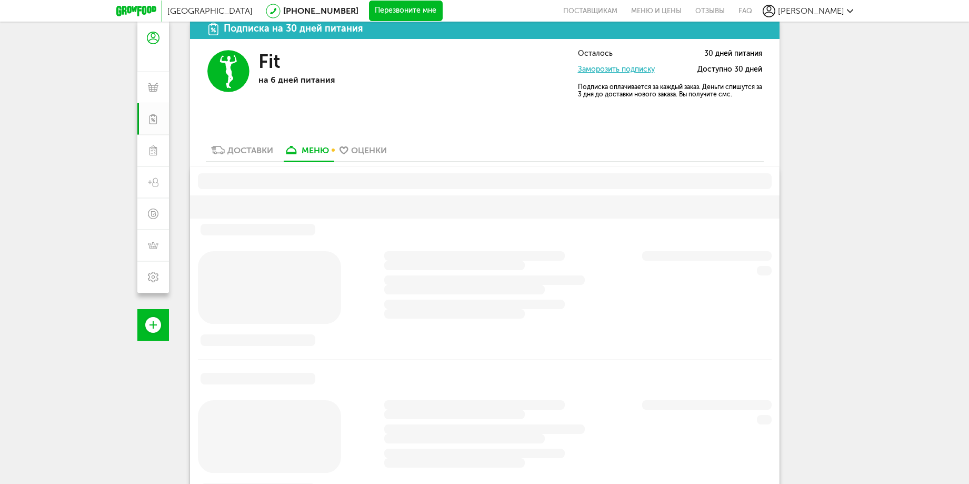
click at [245, 154] on div "Доставки" at bounding box center [250, 150] width 46 height 10
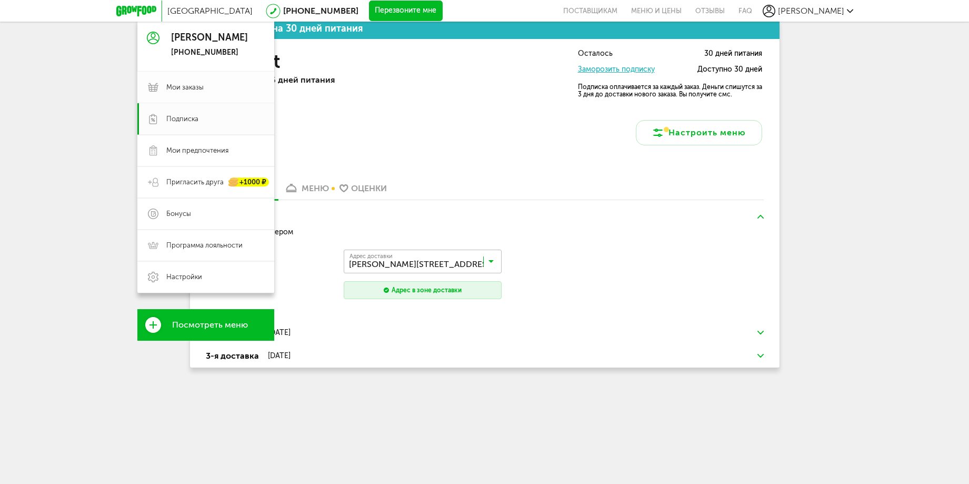
click at [178, 86] on span "Мои заказы" at bounding box center [184, 87] width 37 height 9
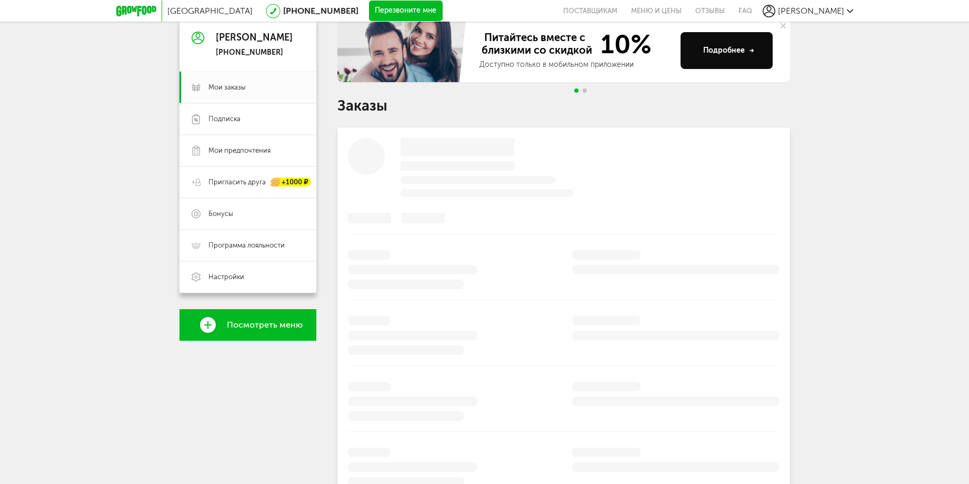
scroll to position [4, 0]
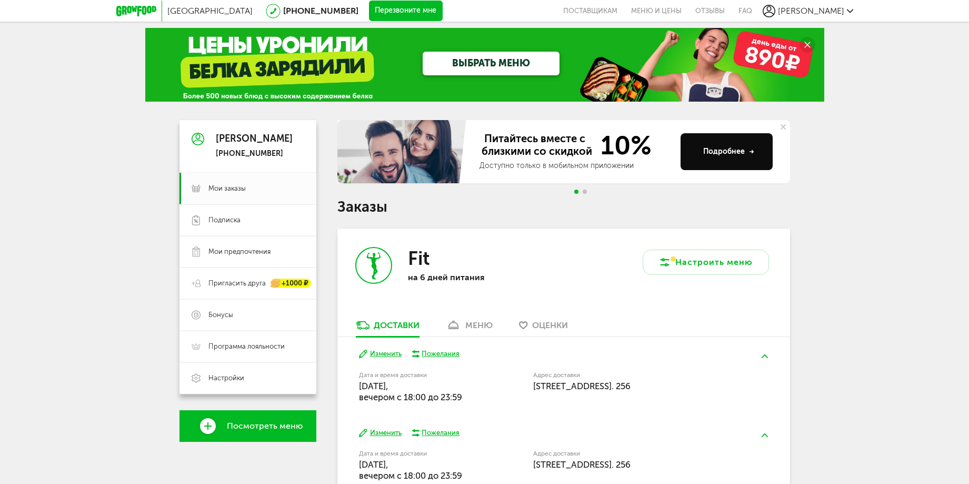
click at [238, 421] on span "Посмотреть меню" at bounding box center [265, 425] width 76 height 9
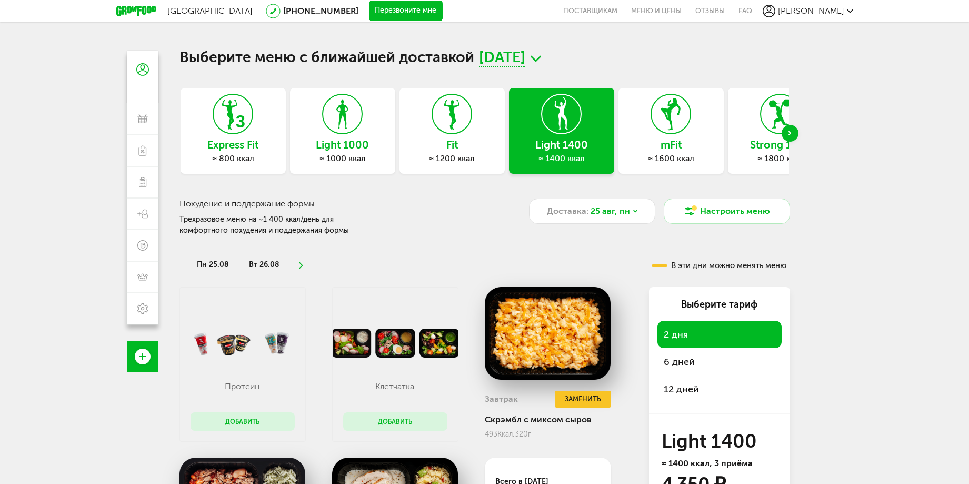
click at [454, 149] on h3 "Fit" at bounding box center [452, 145] width 105 height 12
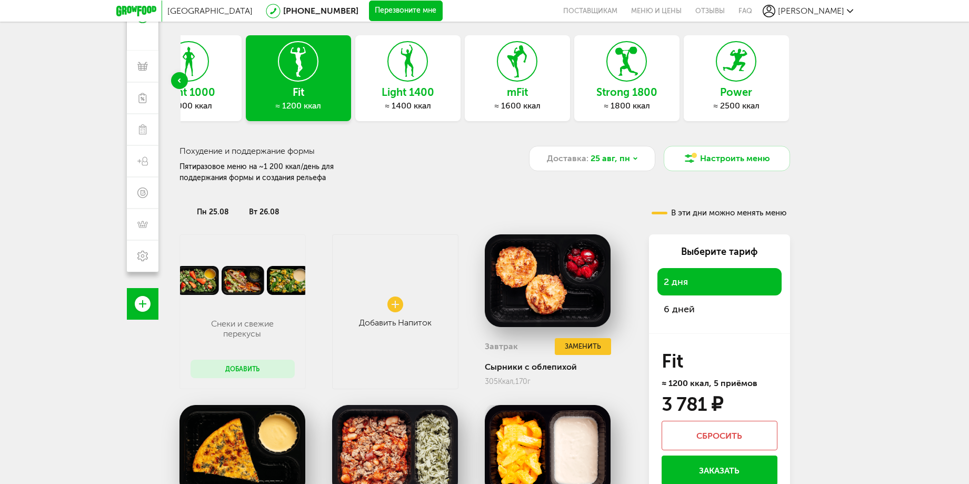
scroll to position [158, 0]
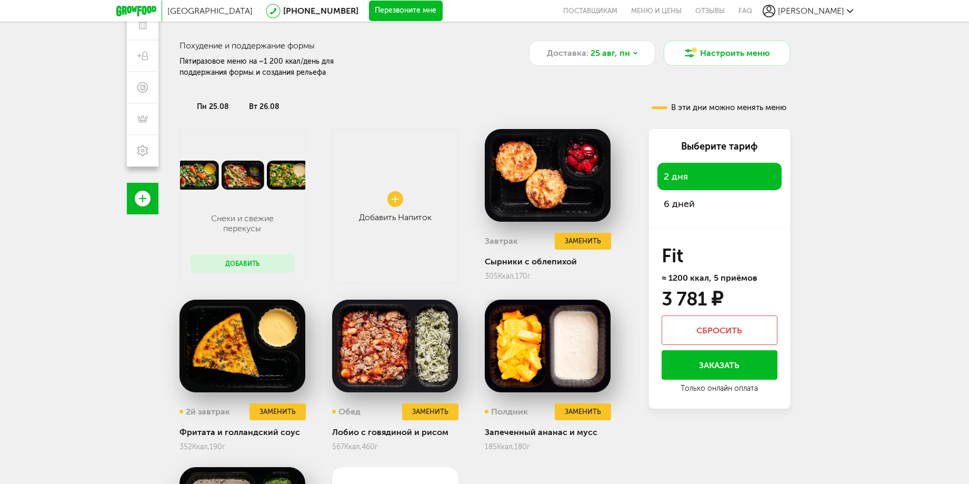
click at [686, 205] on span "6 дней" at bounding box center [679, 204] width 31 height 12
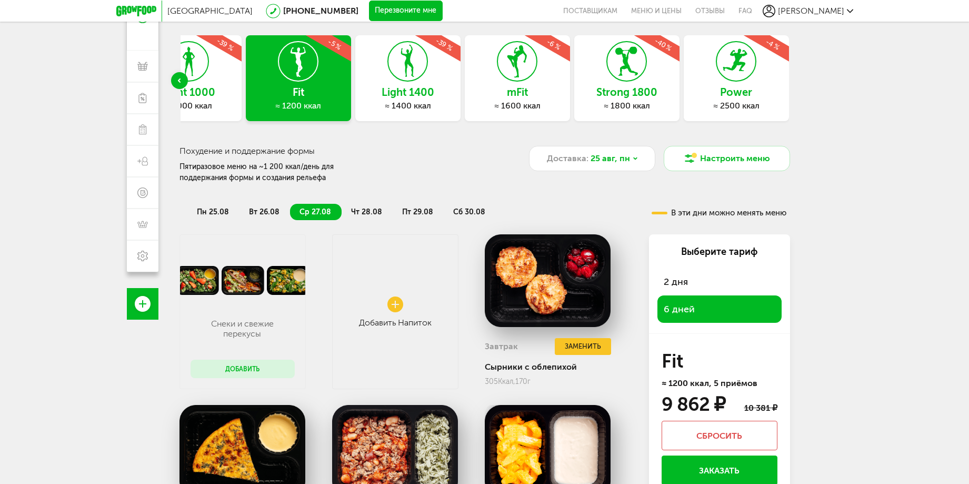
scroll to position [0, 0]
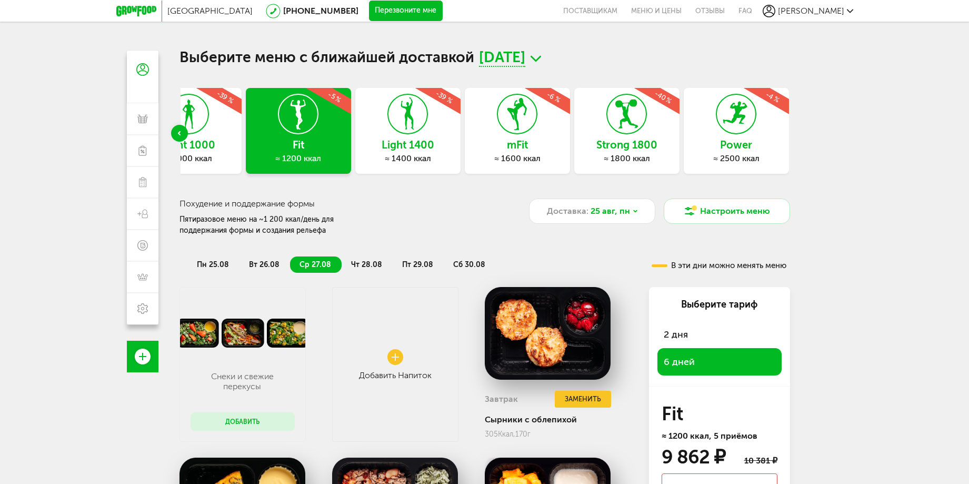
click at [448, 132] on div "Light 1400 ≈ 1400 ккал -39 %" at bounding box center [407, 131] width 105 height 86
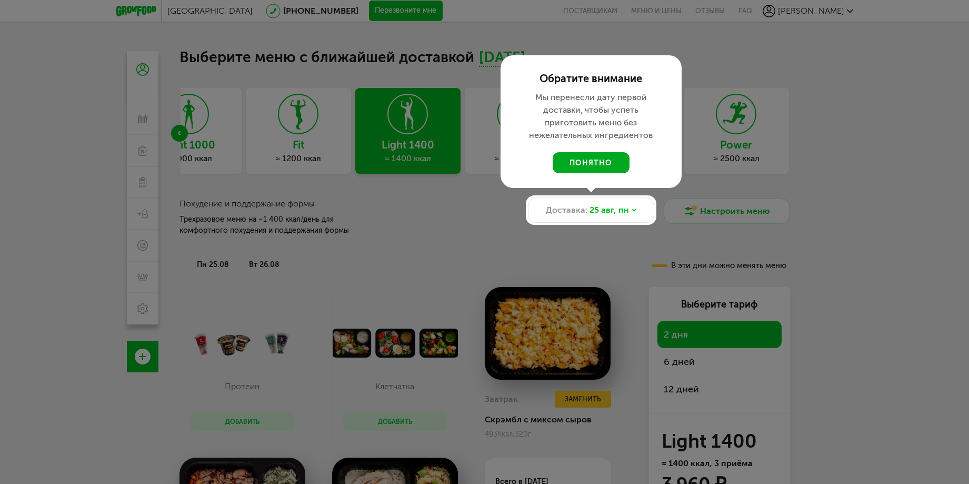
click at [599, 163] on button "понятно" at bounding box center [591, 162] width 77 height 21
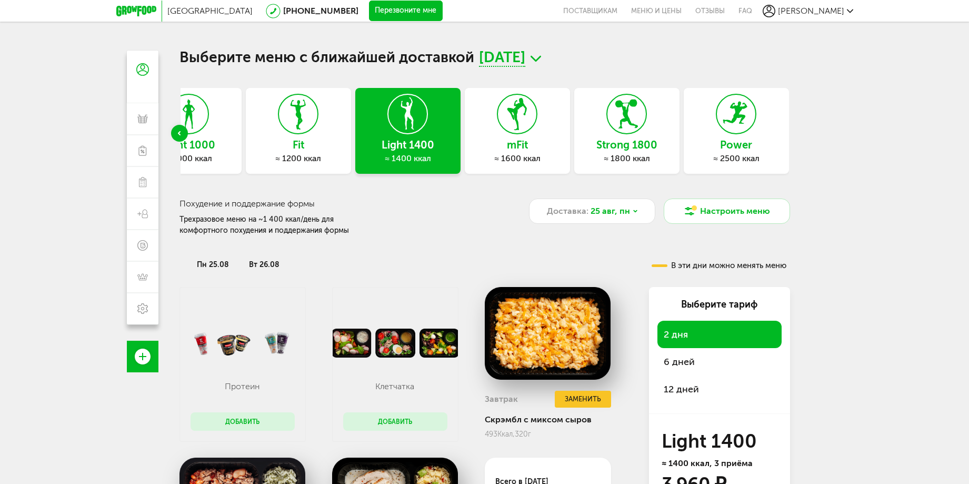
click at [689, 385] on span "12 дней" at bounding box center [681, 389] width 35 height 12
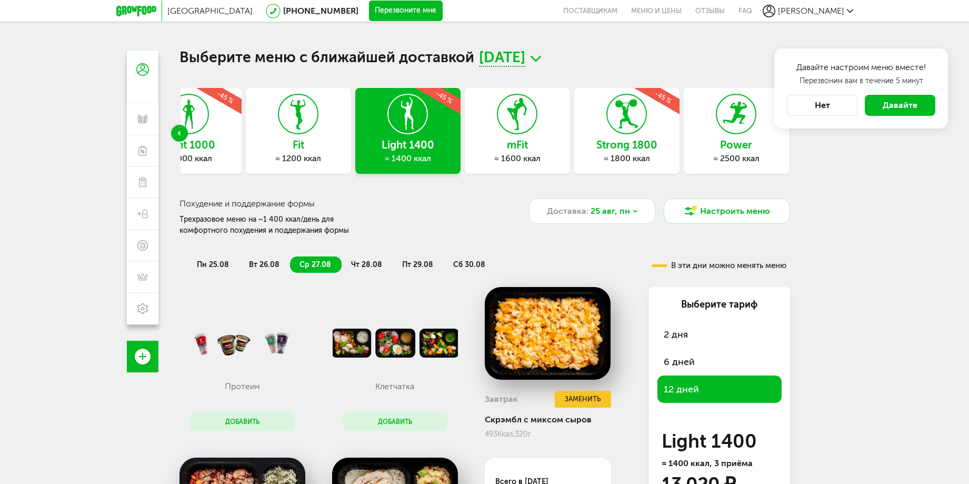
click at [227, 146] on h3 "Light 1000" at bounding box center [188, 145] width 105 height 12
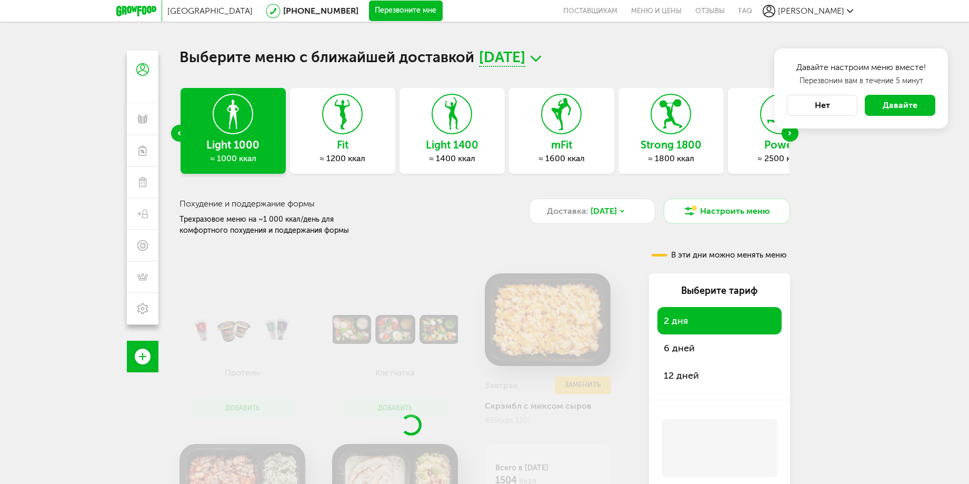
click at [682, 372] on span "12 дней" at bounding box center [681, 376] width 35 height 12
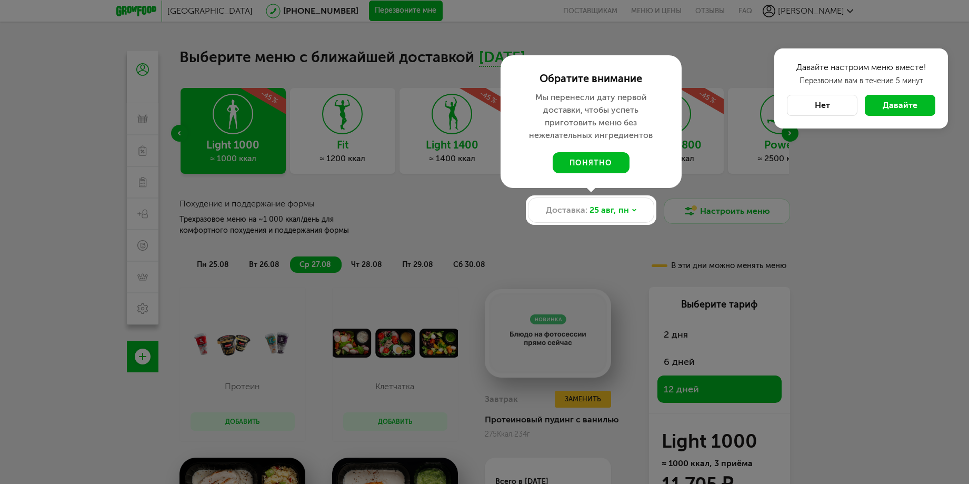
scroll to position [158, 0]
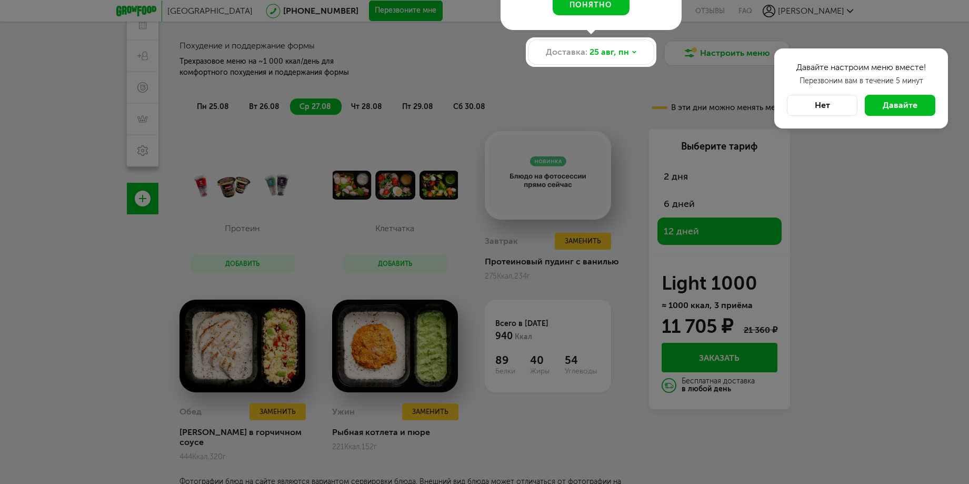
click at [821, 107] on button "Нет" at bounding box center [822, 105] width 71 height 21
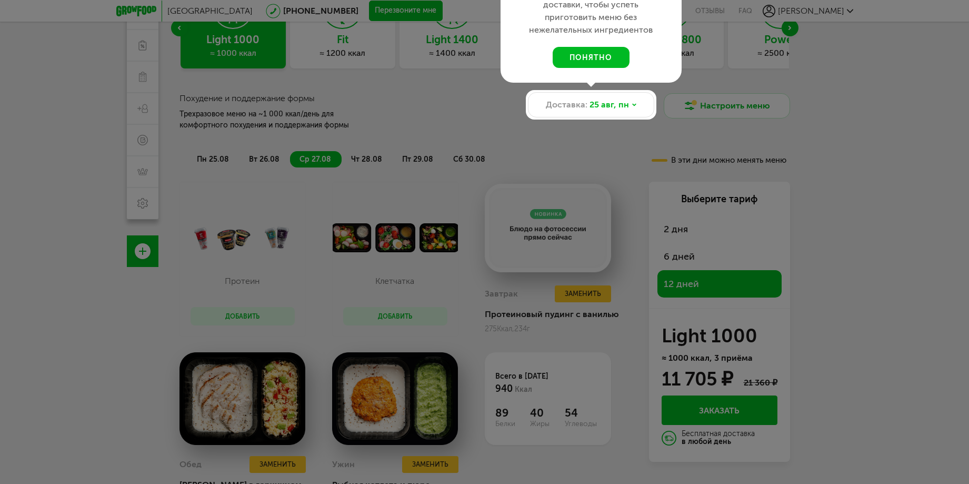
scroll to position [53, 0]
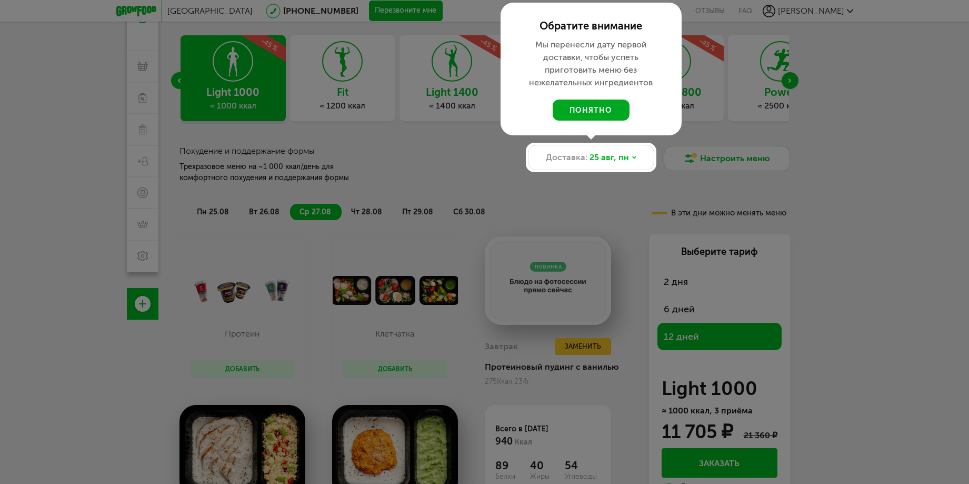
click at [607, 104] on button "понятно" at bounding box center [591, 110] width 77 height 21
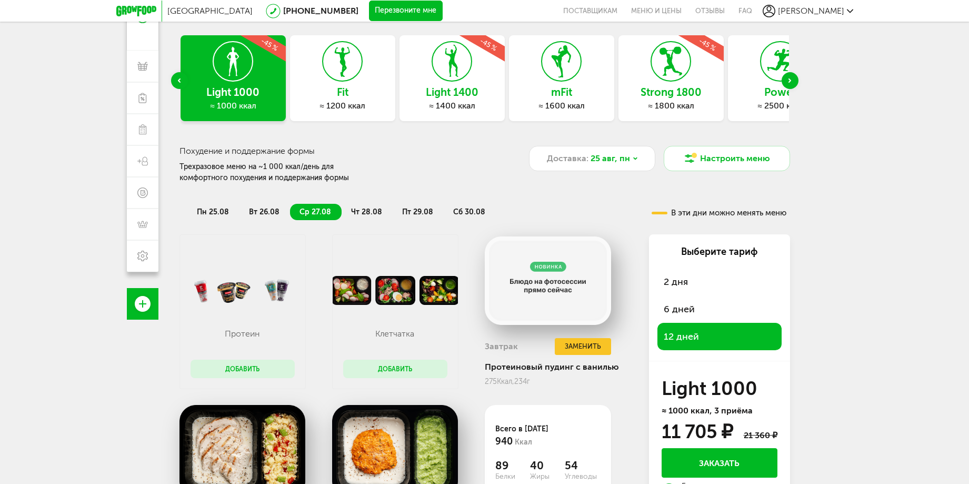
click at [349, 97] on h3 "Fit" at bounding box center [342, 92] width 105 height 12
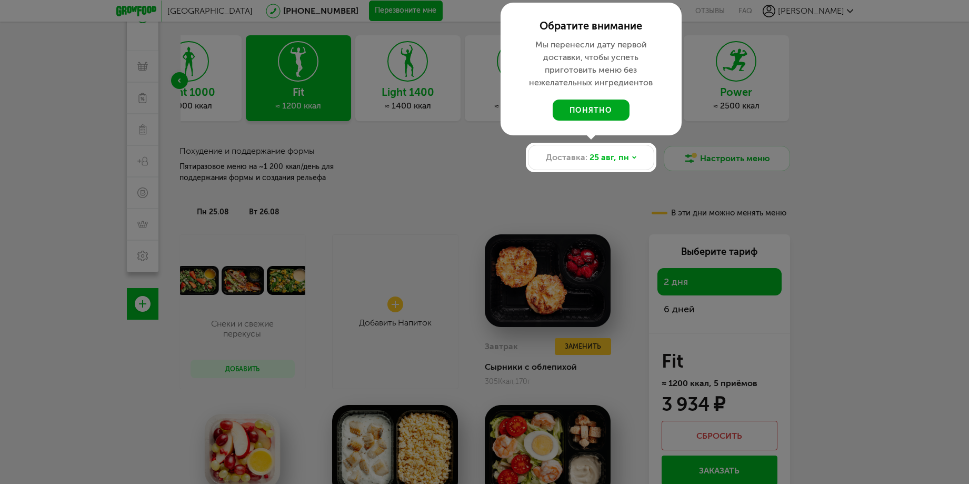
click at [588, 103] on button "понятно" at bounding box center [591, 110] width 77 height 21
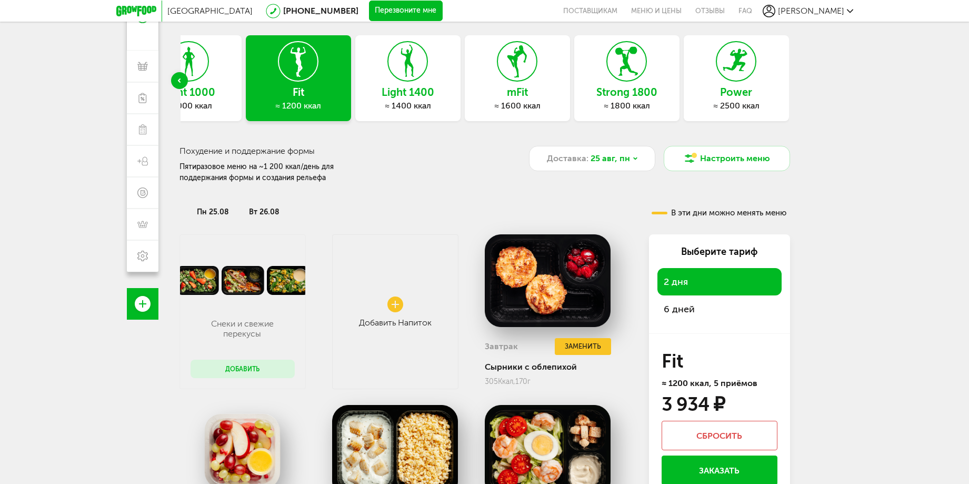
scroll to position [0, 0]
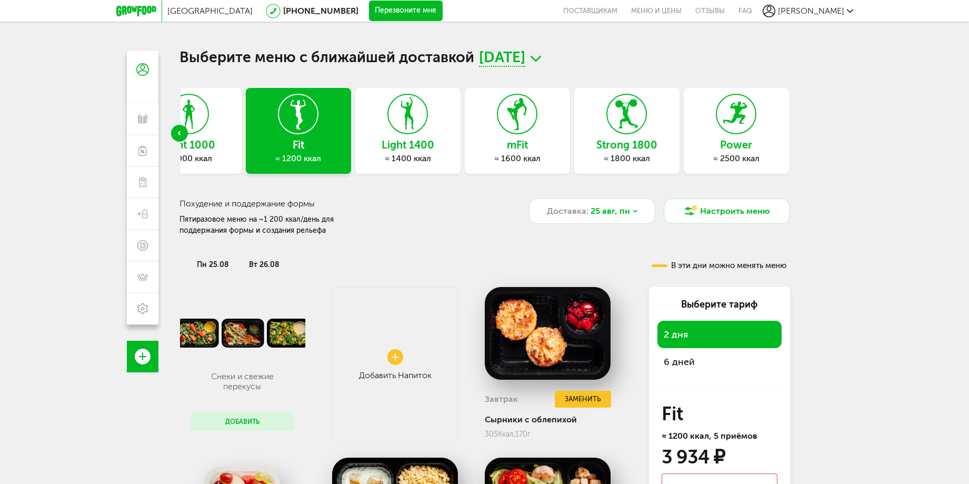
click at [525, 63] on span "25 августа, пн" at bounding box center [502, 59] width 46 height 16
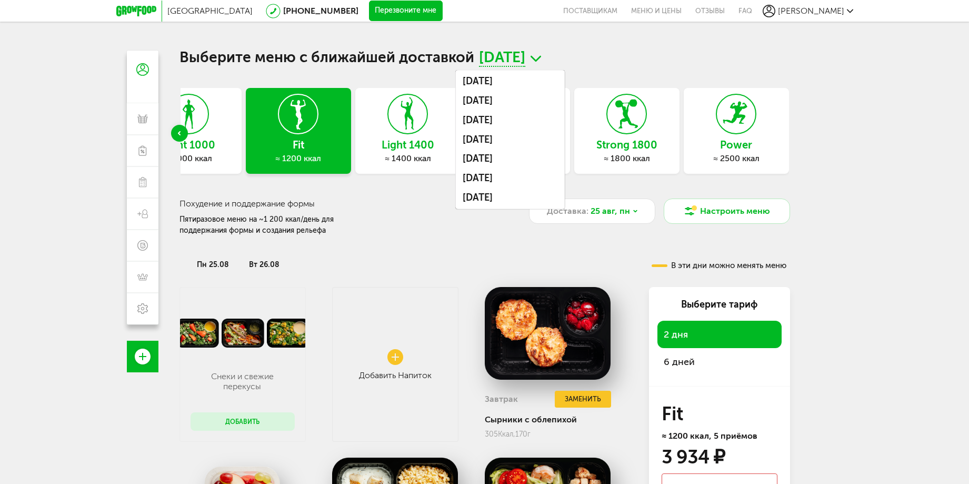
click at [177, 134] on div "Previous slide" at bounding box center [179, 133] width 17 height 17
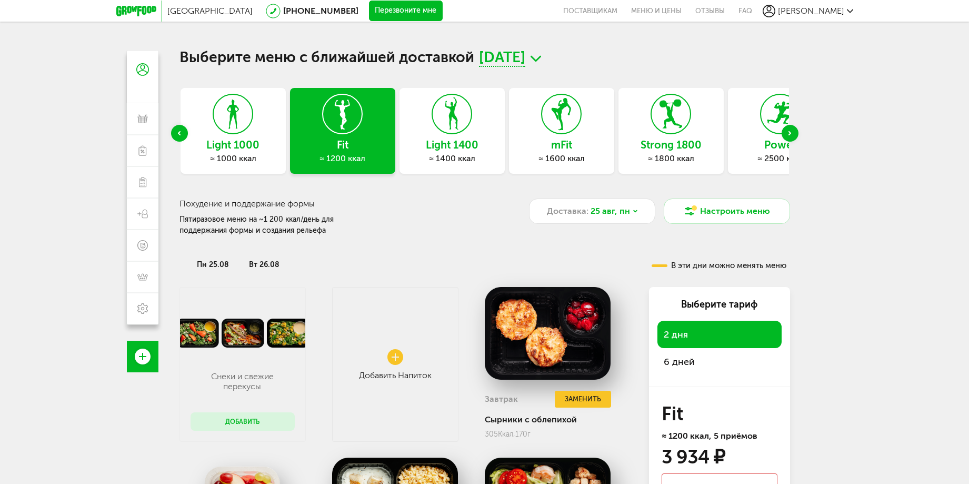
click at [230, 142] on h3 "Light 1000" at bounding box center [233, 145] width 105 height 12
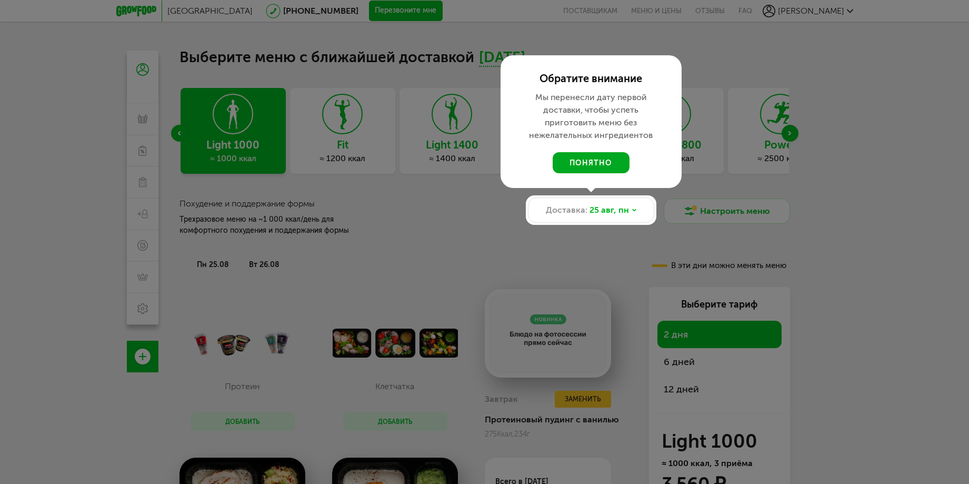
click at [576, 162] on button "понятно" at bounding box center [591, 162] width 77 height 21
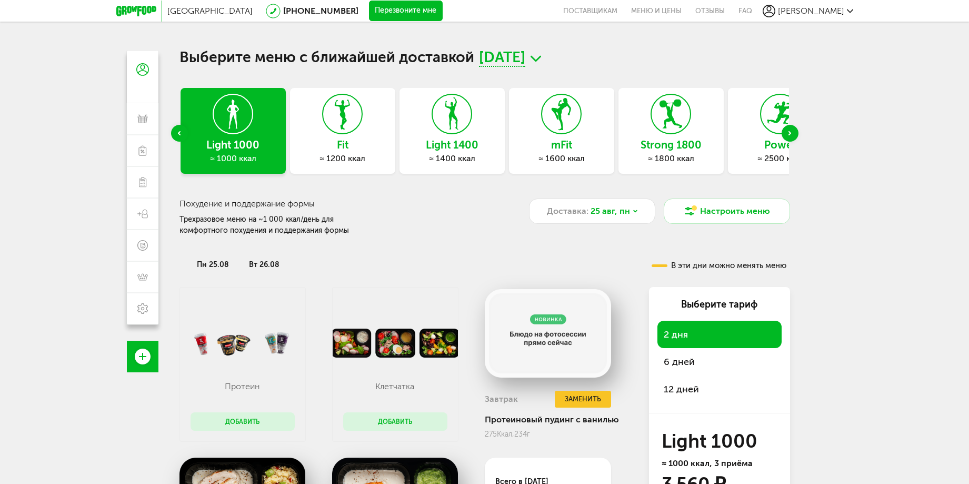
click at [794, 128] on div "Next slide" at bounding box center [790, 133] width 17 height 17
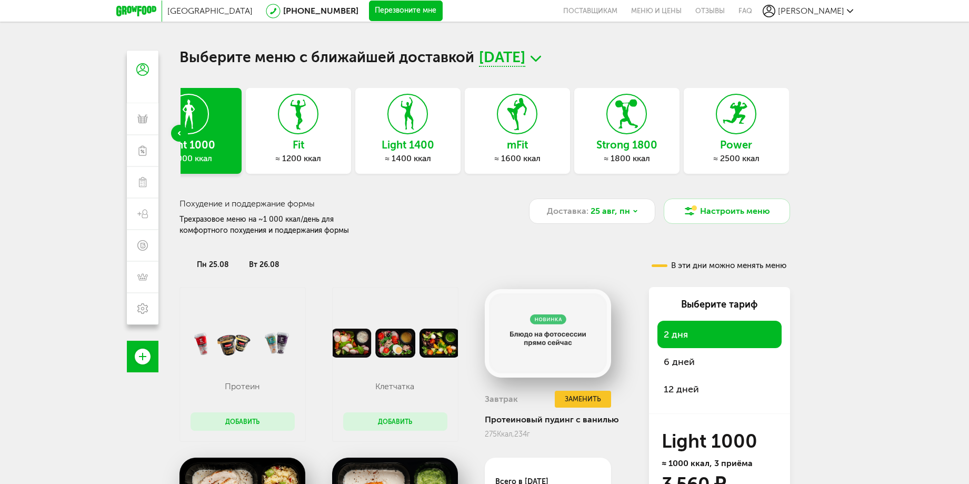
click at [406, 154] on div "≈ 1400 ккал" at bounding box center [407, 158] width 105 height 11
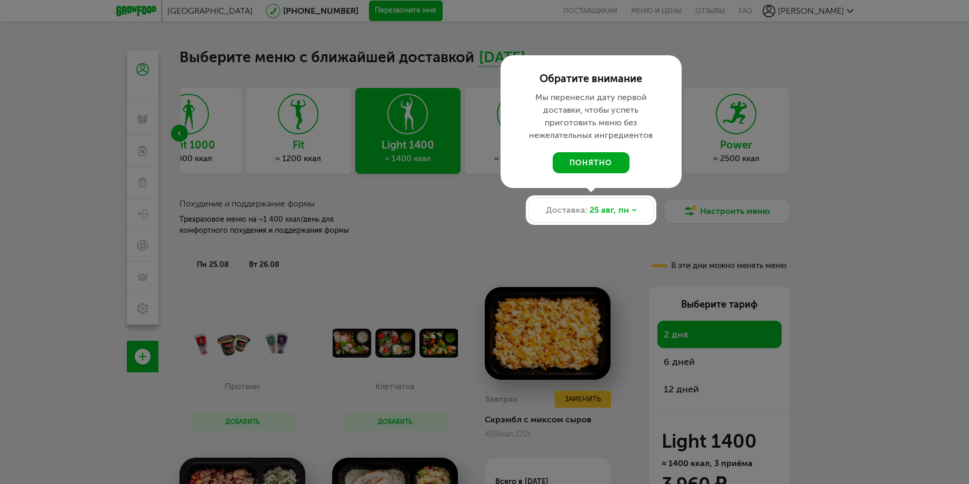
click at [600, 163] on button "понятно" at bounding box center [591, 162] width 77 height 21
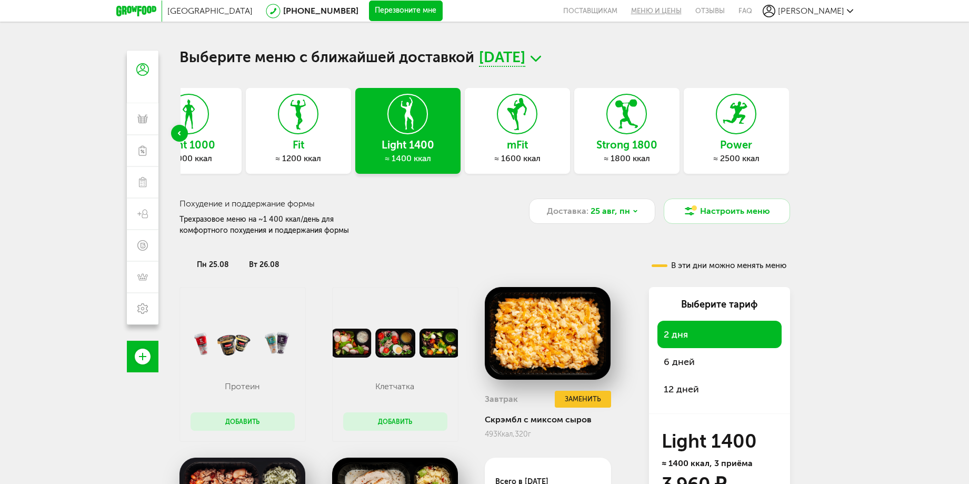
click at [687, 9] on link "Меню и цены" at bounding box center [656, 11] width 64 height 22
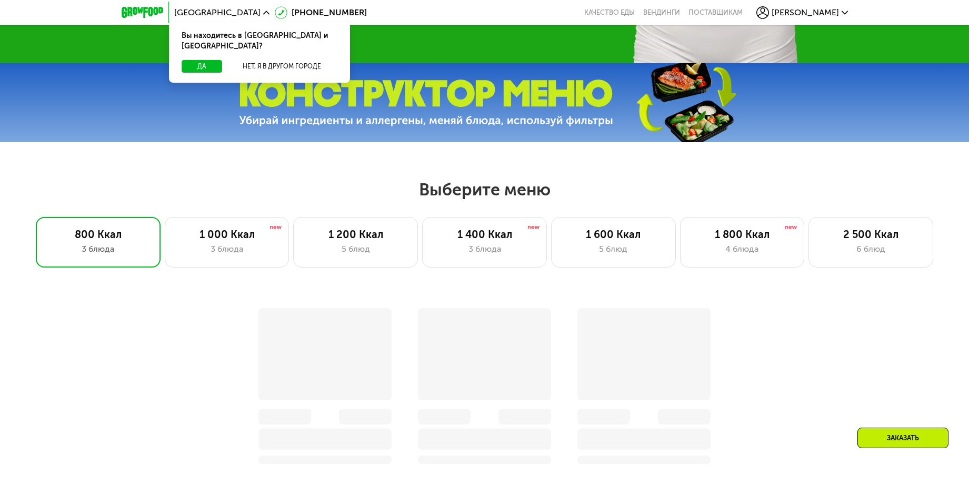
scroll to position [289, 0]
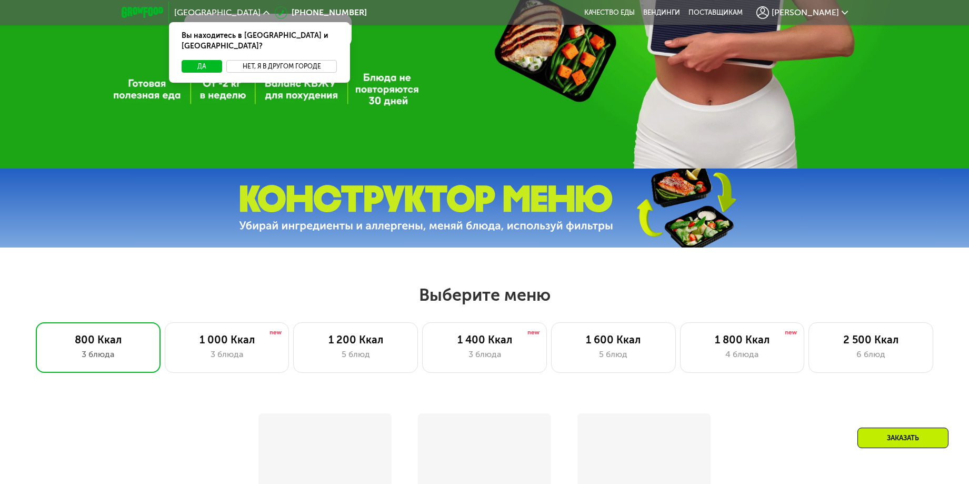
click at [291, 60] on button "Нет, я в другом городе" at bounding box center [281, 66] width 111 height 13
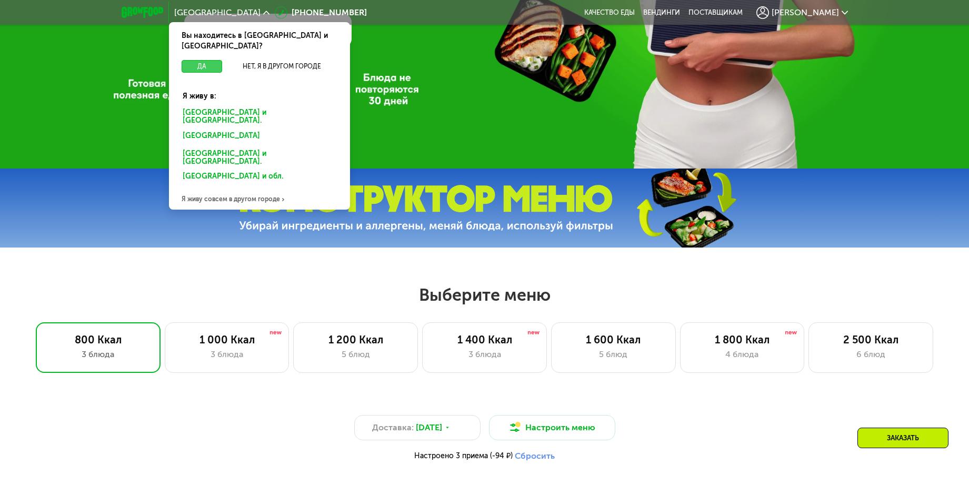
click at [202, 60] on button "Да" at bounding box center [202, 66] width 41 height 13
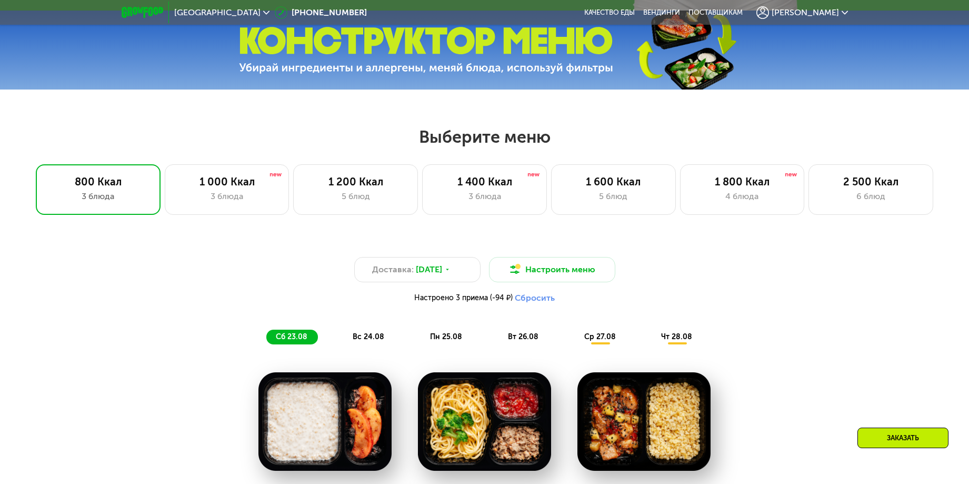
scroll to position [552, 0]
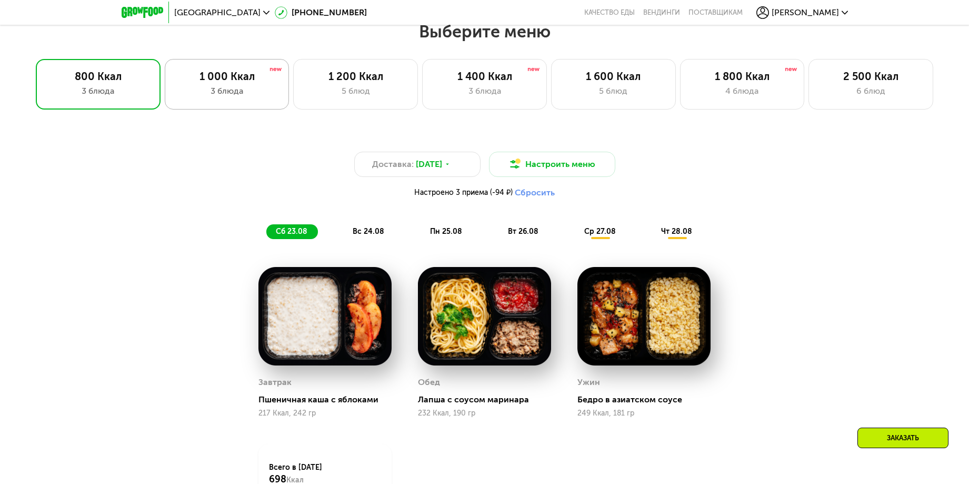
click at [239, 92] on div "3 блюда" at bounding box center [227, 91] width 103 height 13
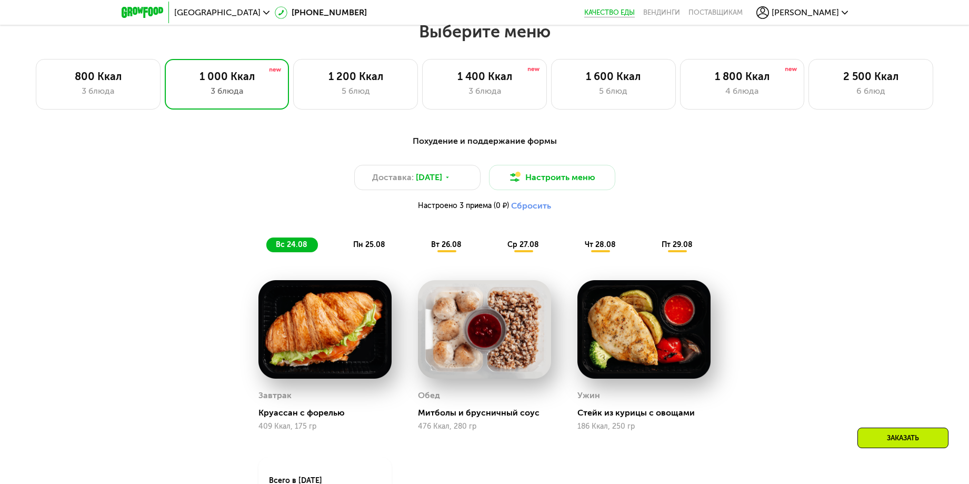
click at [635, 12] on link "Качество еды" at bounding box center [609, 12] width 51 height 8
